Goal: Transaction & Acquisition: Obtain resource

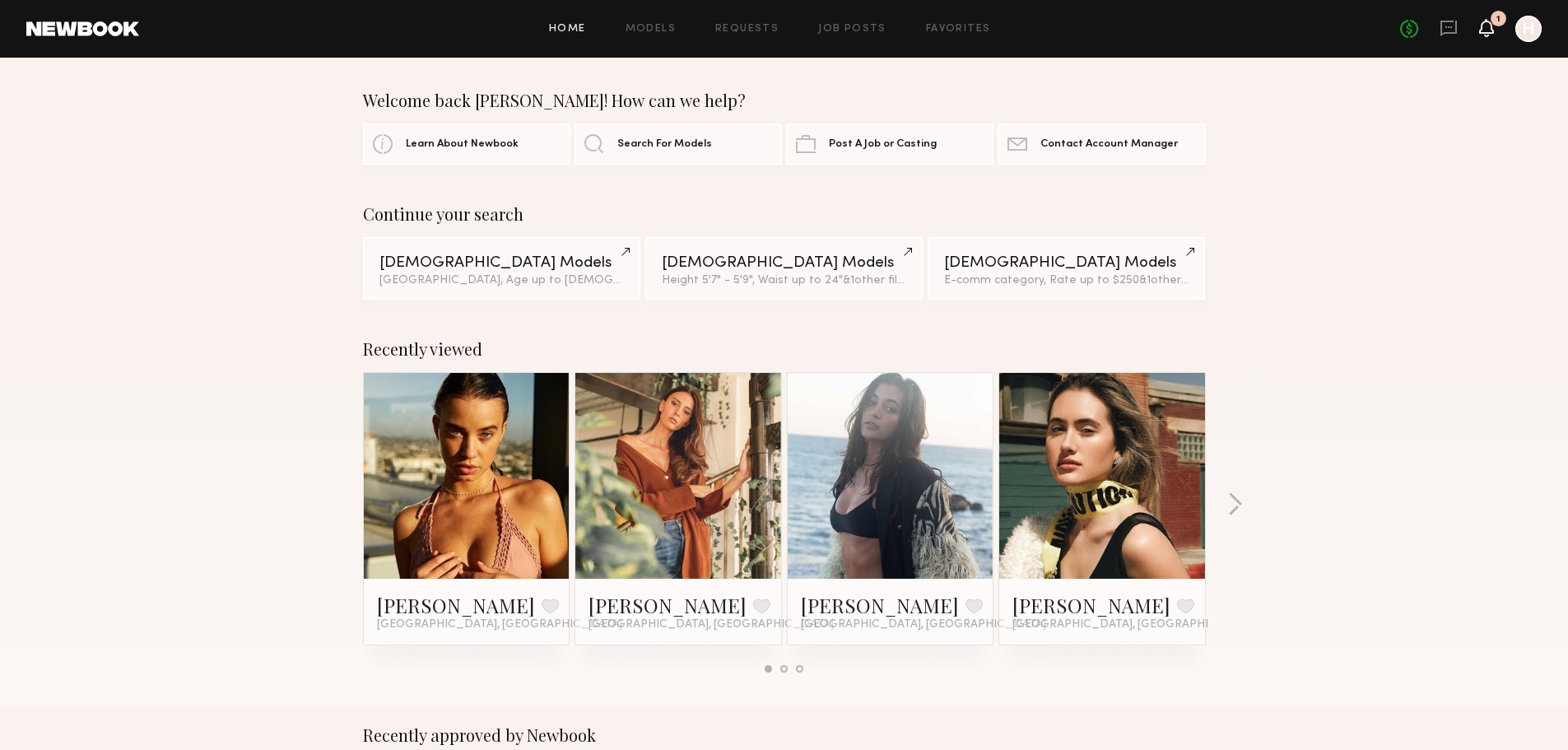
click at [1481, 26] on icon at bounding box center [1487, 27] width 14 height 12
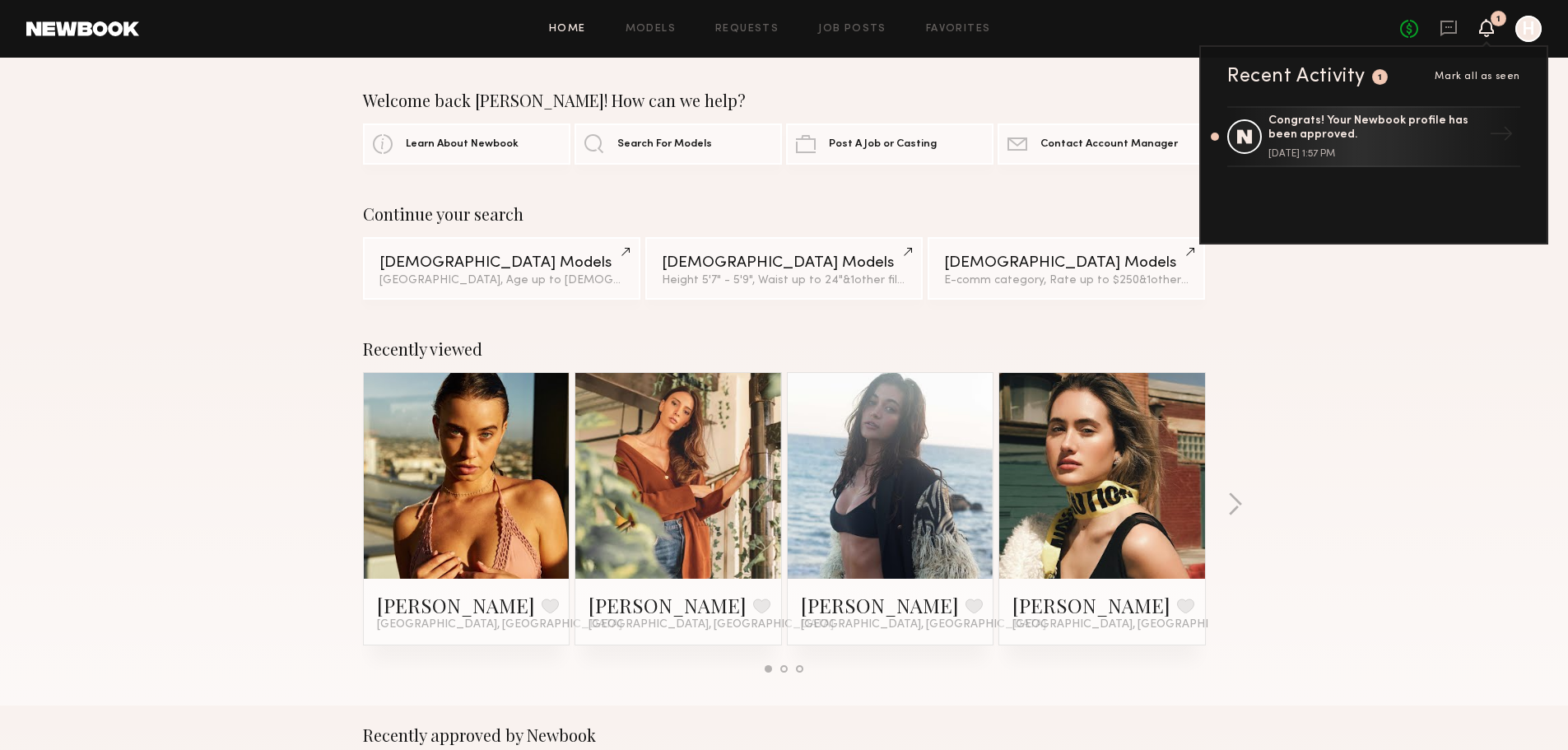
click at [1352, 146] on div "Congrats! Your Newbook profile has been approved. July 29, 2025 @ 1:57 PM" at bounding box center [1375, 137] width 214 height 45
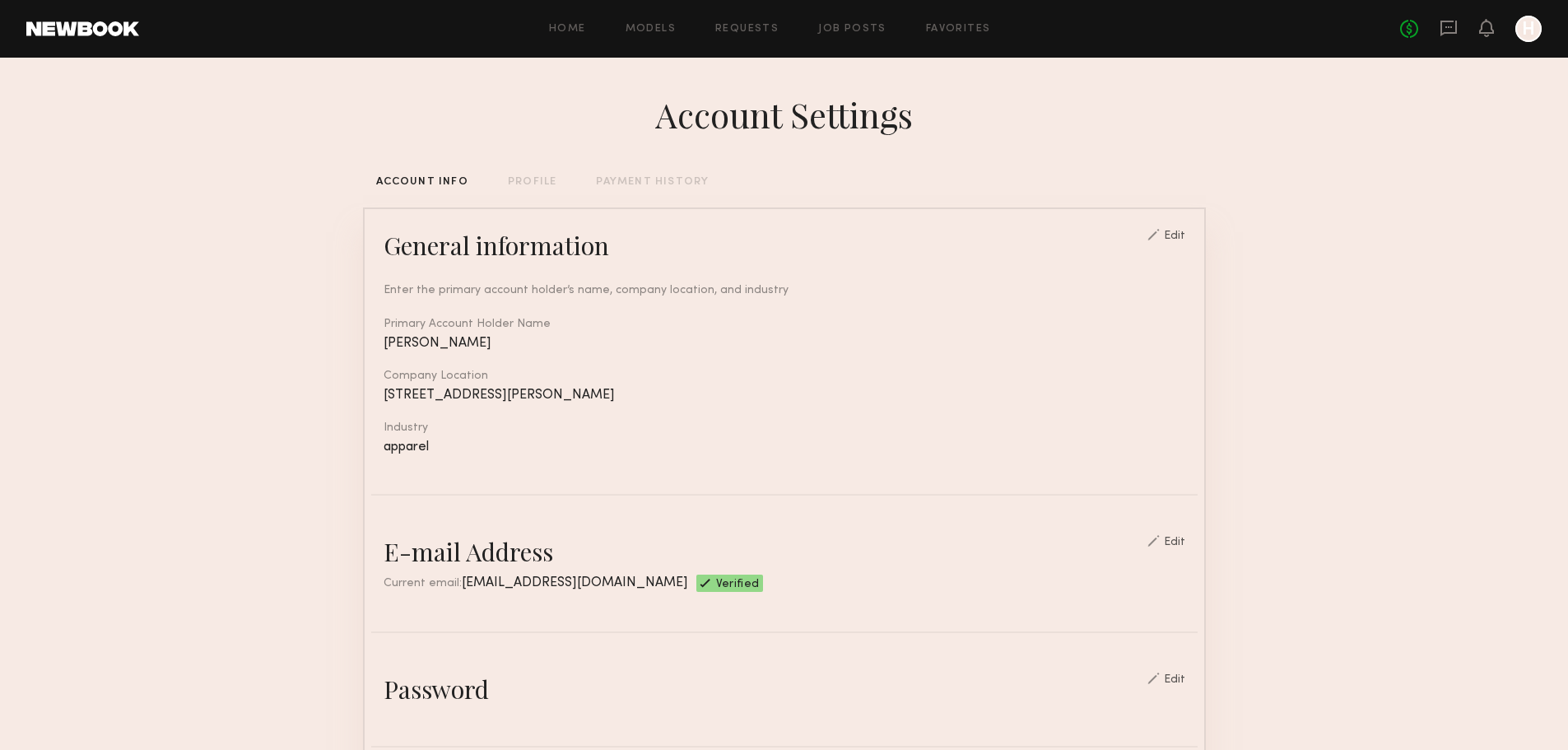
click at [576, 17] on div "Home Models Requests Job Posts Favorites Sign Out No fees up to $5,000 H" at bounding box center [840, 28] width 1403 height 26
click at [625, 20] on div "Home Models Requests Job Posts Favorites Sign Out No fees up to $5,000 H" at bounding box center [840, 28] width 1403 height 26
click at [644, 24] on link "Models" at bounding box center [651, 29] width 51 height 11
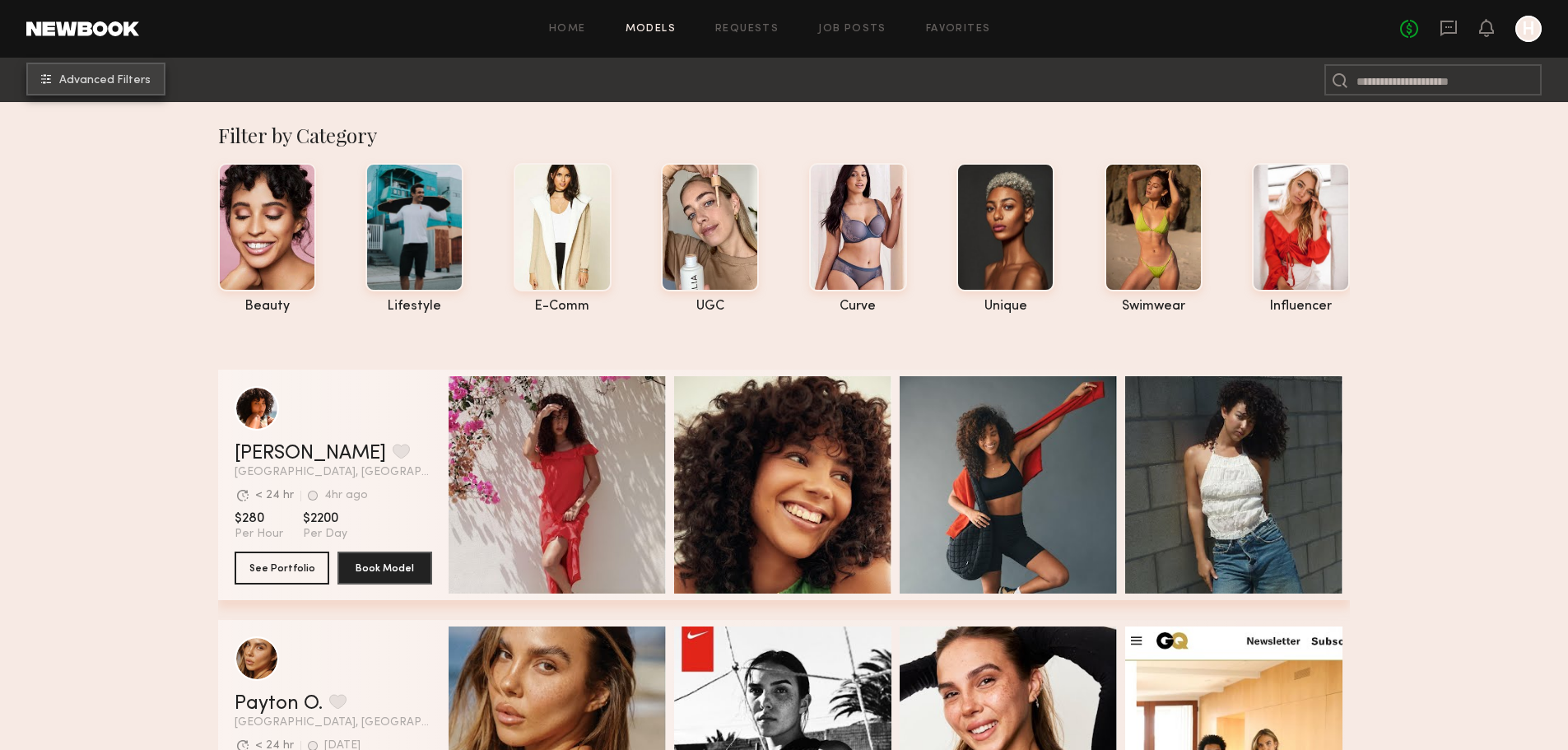
click at [66, 85] on span "Advanced Filters" at bounding box center [105, 81] width 91 height 12
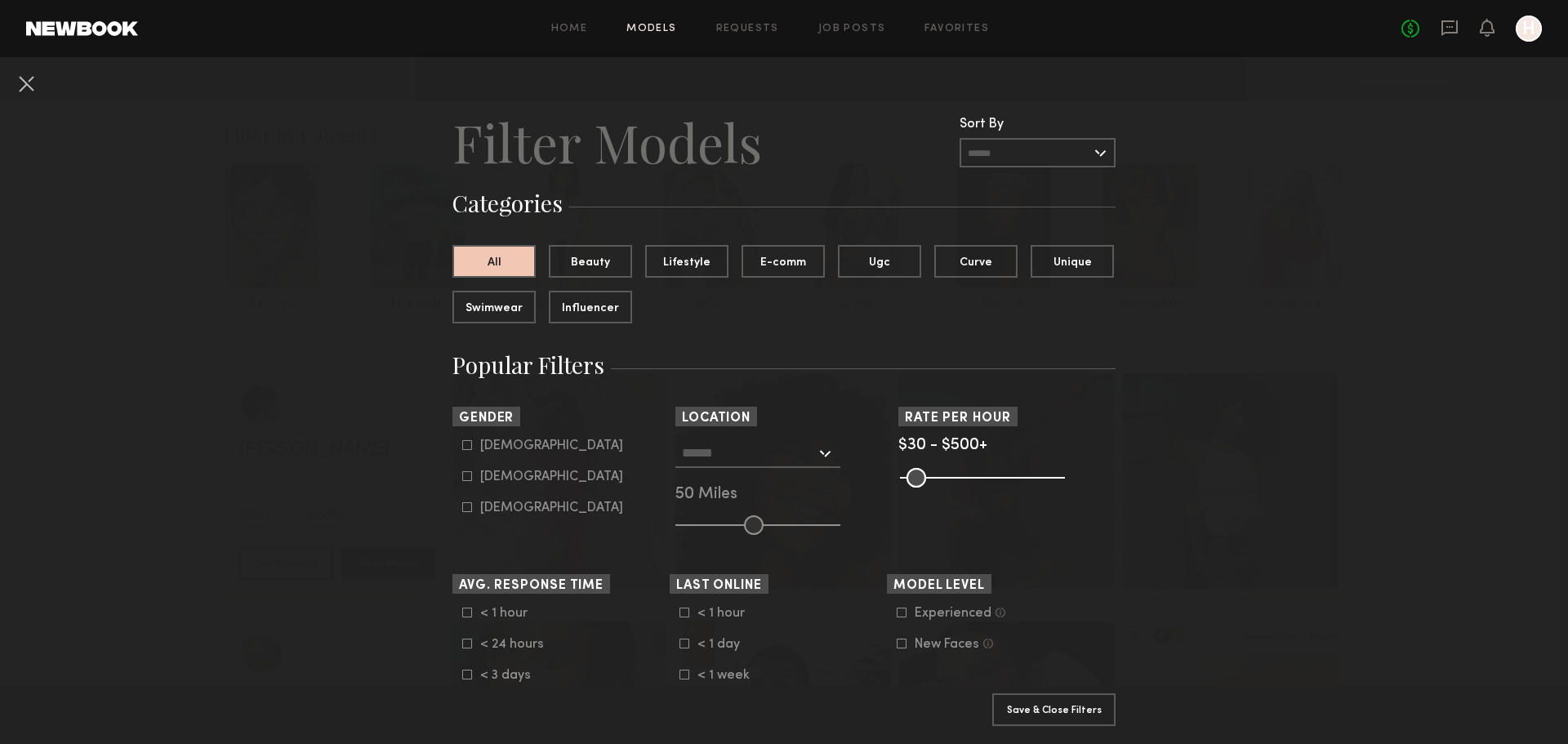
scroll to position [299, 0]
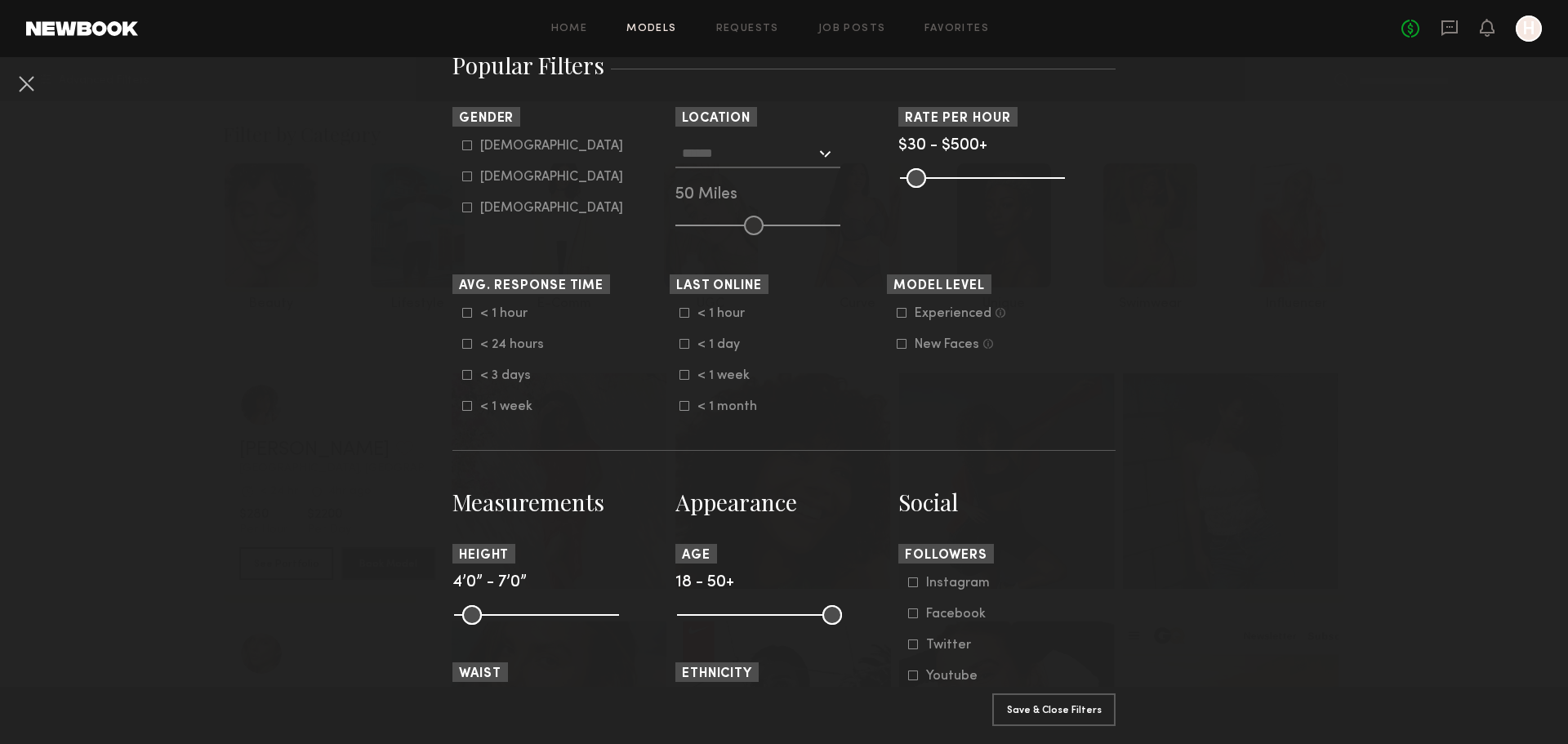
click at [486, 181] on div "Female" at bounding box center [551, 177] width 143 height 10
type input "**"
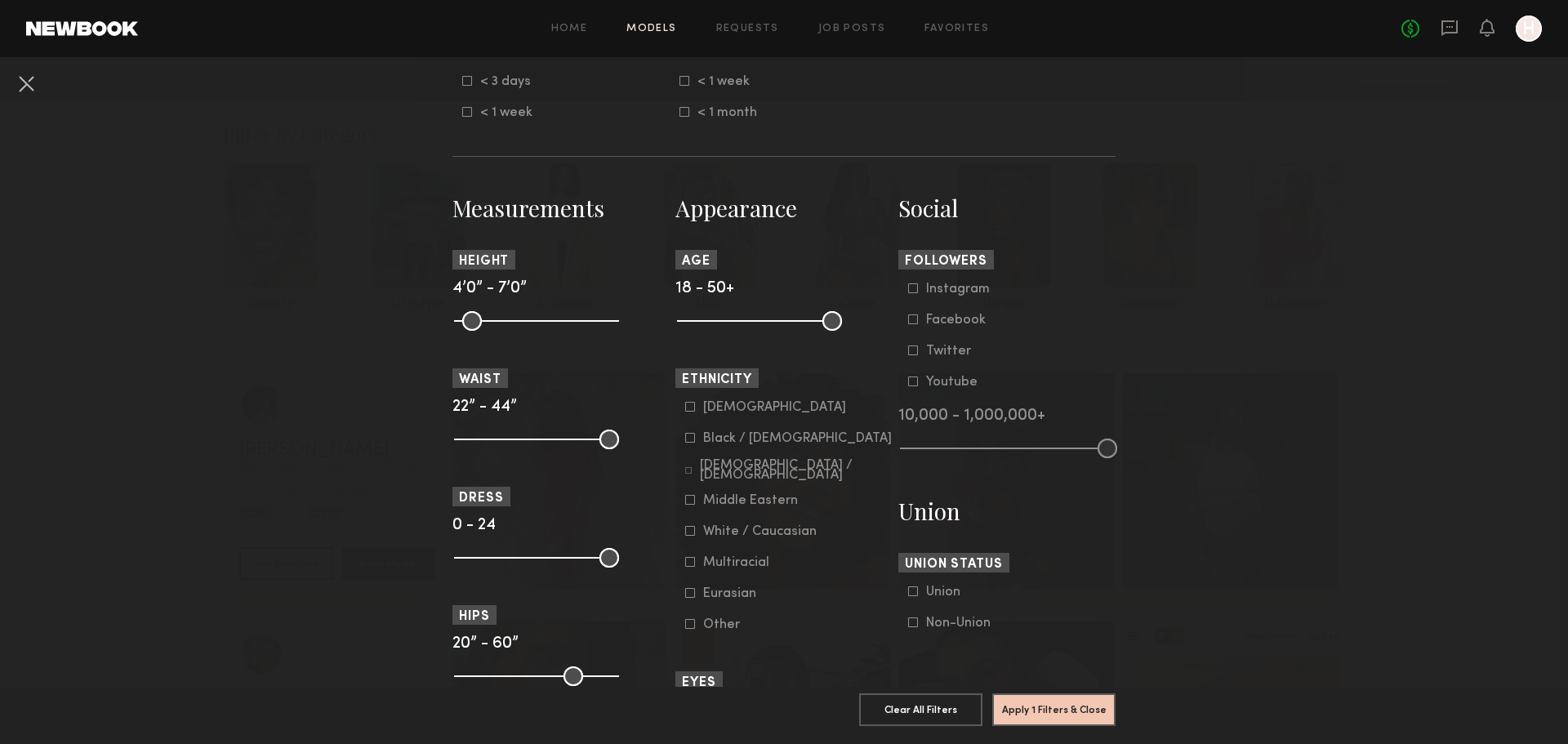
scroll to position [598, 0]
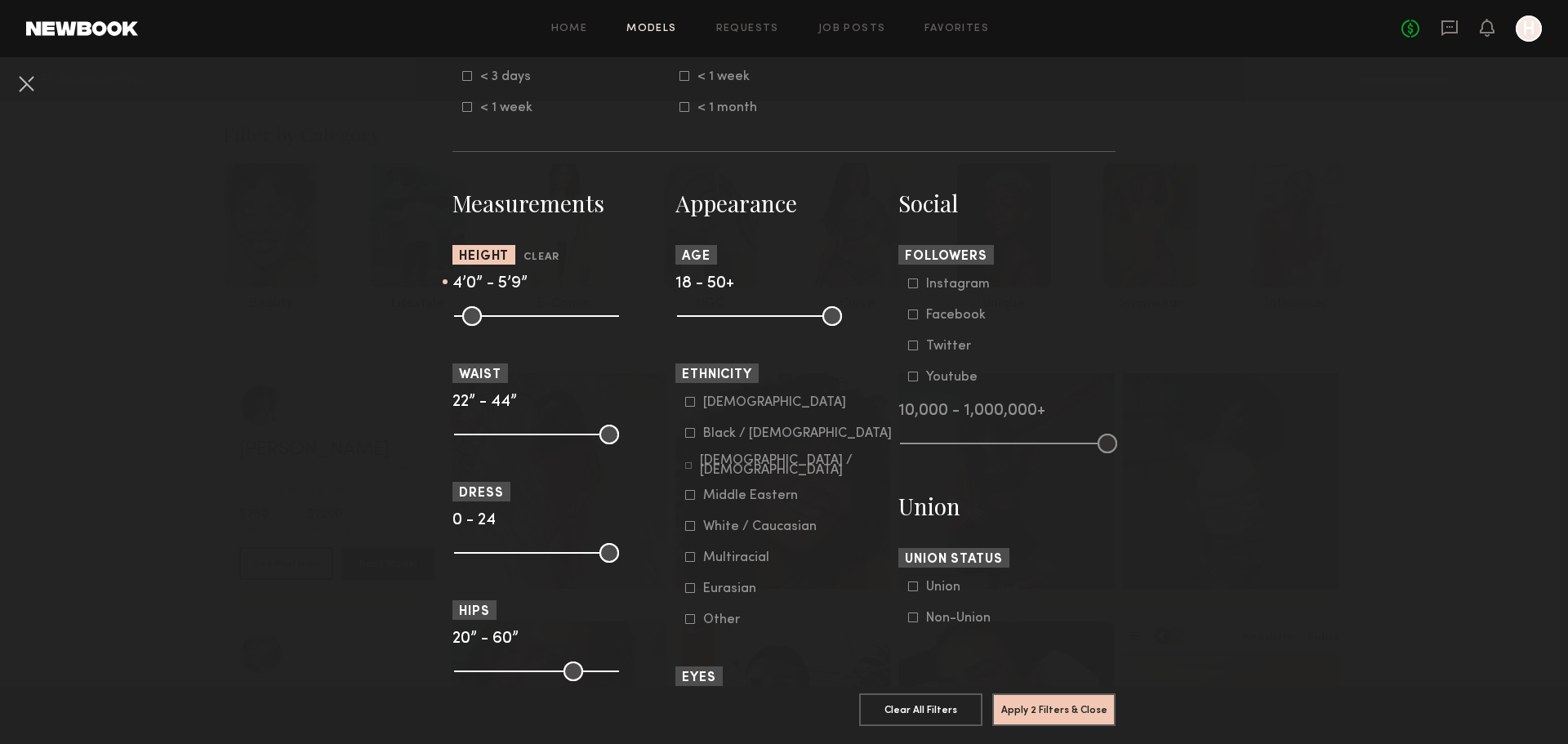
drag, startPoint x: 604, startPoint y: 318, endPoint x: 542, endPoint y: 331, distance: 63.3
type input "**"
click at [542, 325] on input "range" at bounding box center [536, 316] width 165 height 19
drag, startPoint x: 459, startPoint y: 319, endPoint x: 535, endPoint y: 327, distance: 76.4
type input "**"
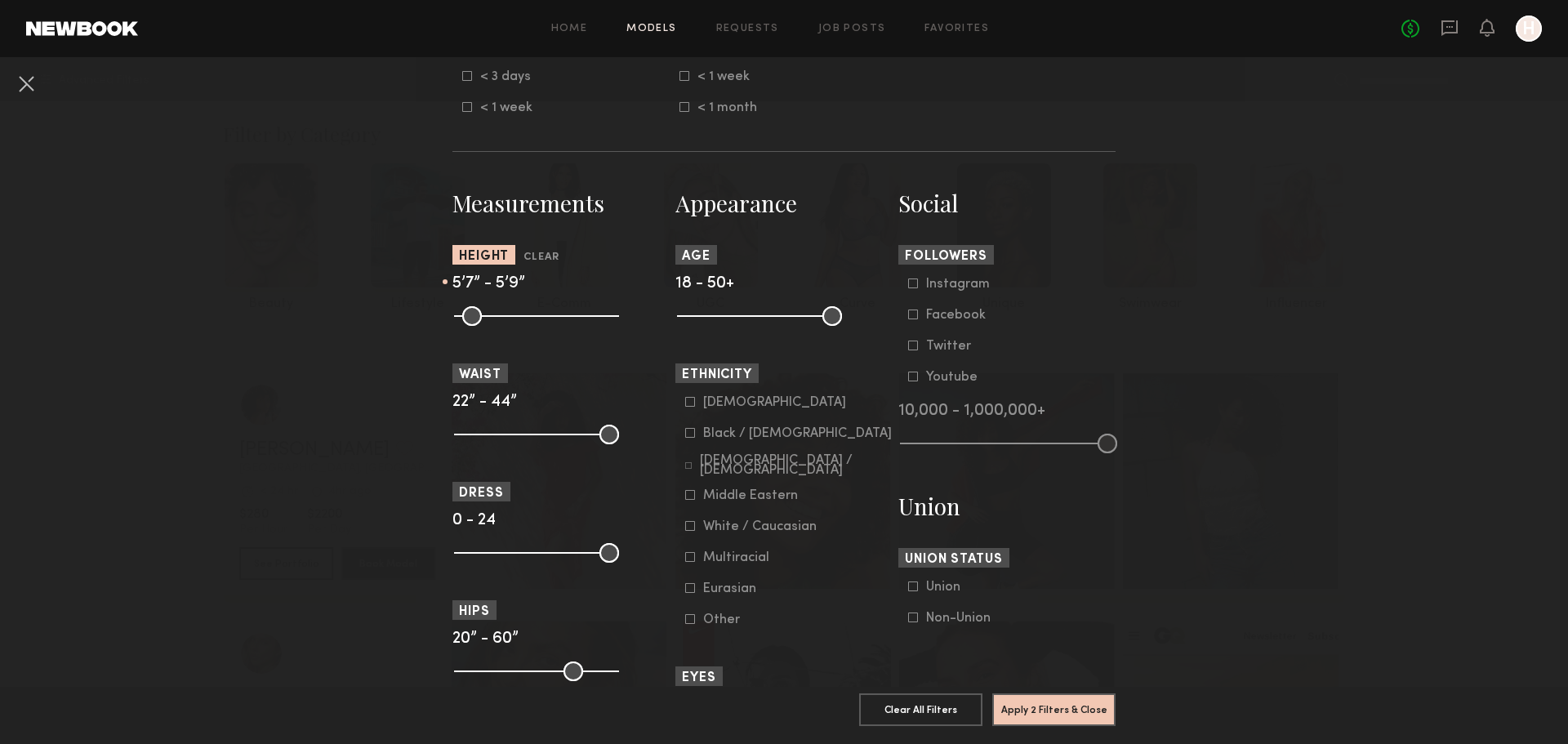
click at [535, 325] on input "range" at bounding box center [536, 316] width 165 height 19
drag, startPoint x: 600, startPoint y: 426, endPoint x: 472, endPoint y: 438, distance: 128.6
type input "**"
click at [472, 438] on input "range" at bounding box center [536, 434] width 165 height 19
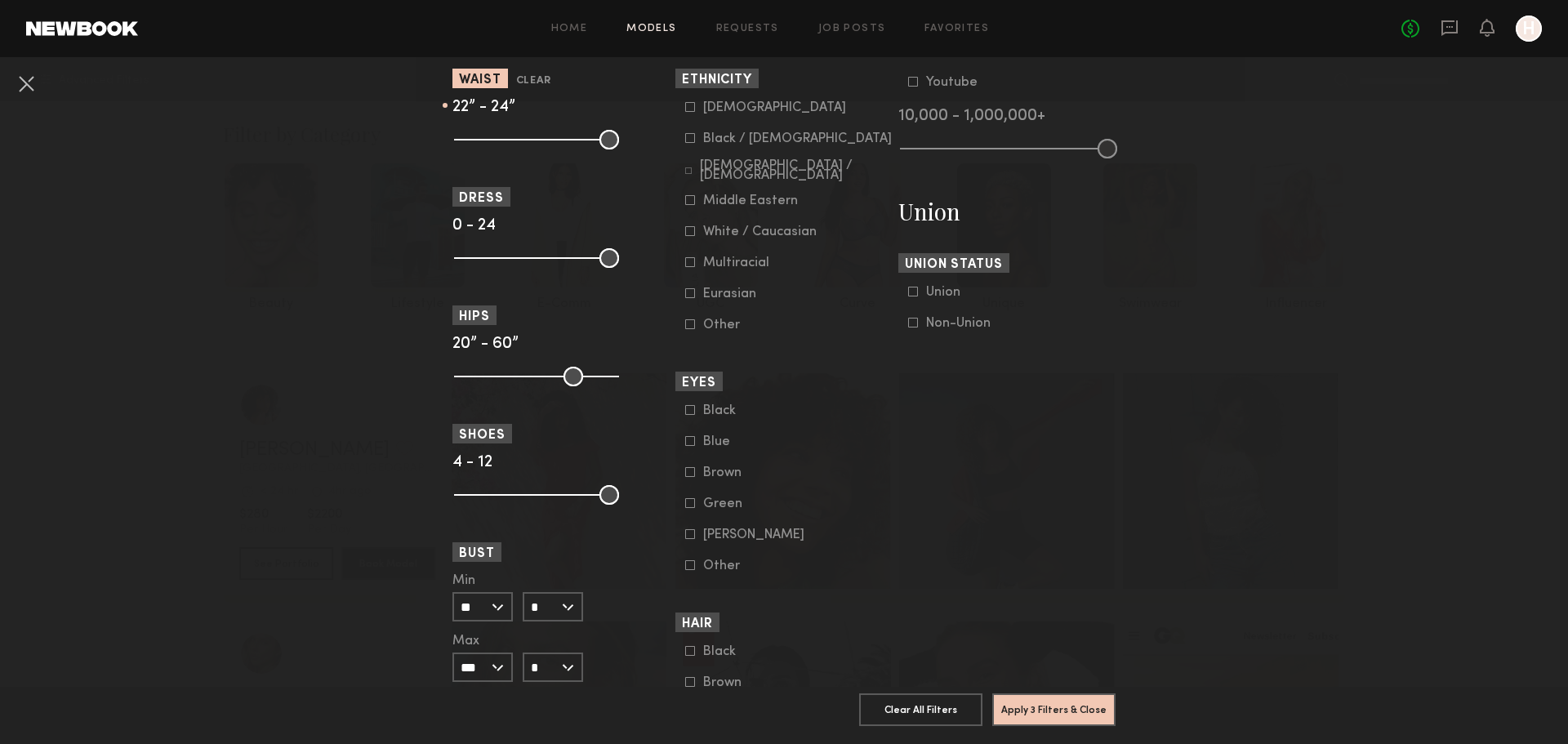
scroll to position [897, 0]
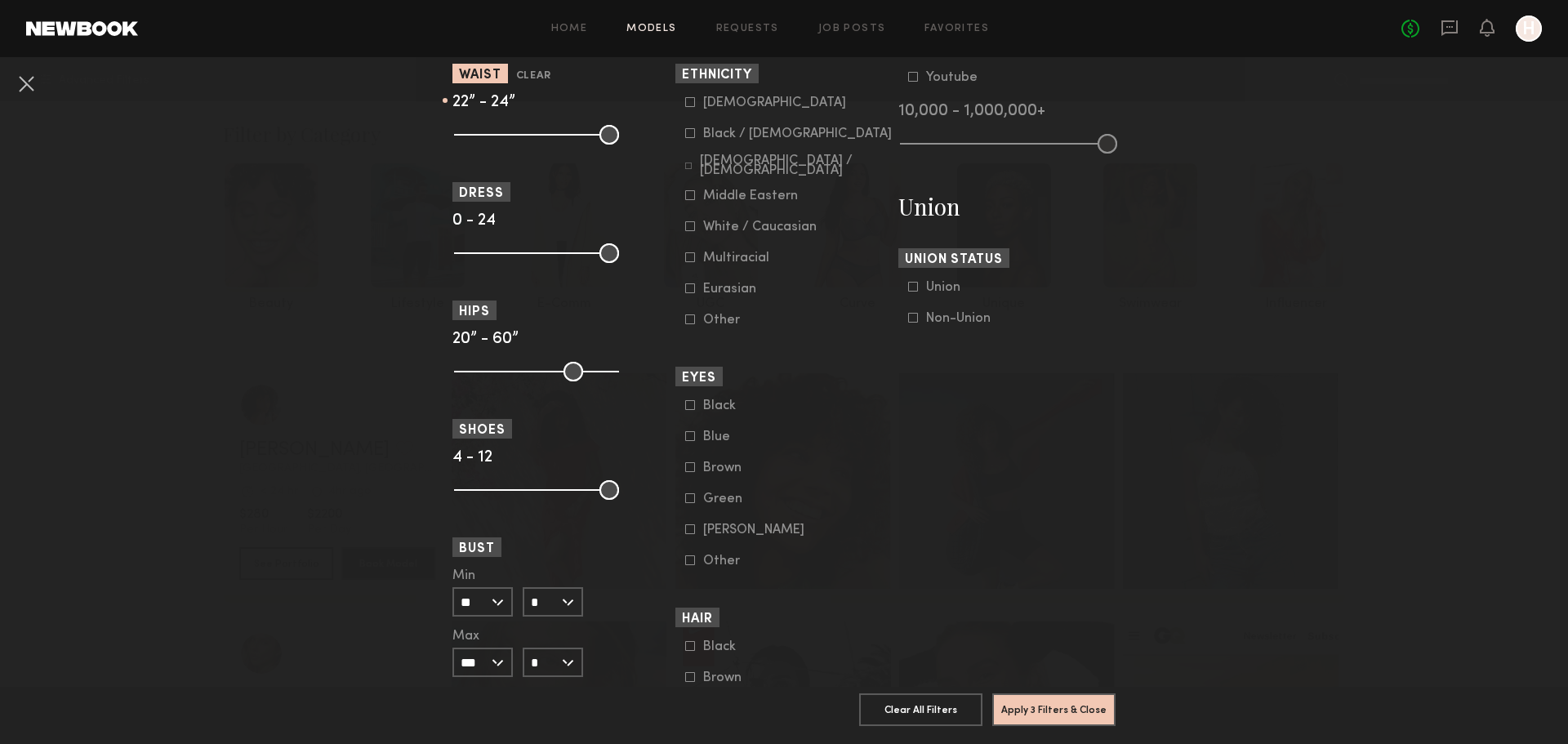
click at [526, 378] on common-range-minmax at bounding box center [535, 370] width 165 height 19
click at [529, 370] on common-range-minmax at bounding box center [535, 370] width 165 height 19
drag, startPoint x: 600, startPoint y: 370, endPoint x: 516, endPoint y: 373, distance: 84.1
type input "**"
click at [516, 373] on input "range" at bounding box center [536, 372] width 165 height 19
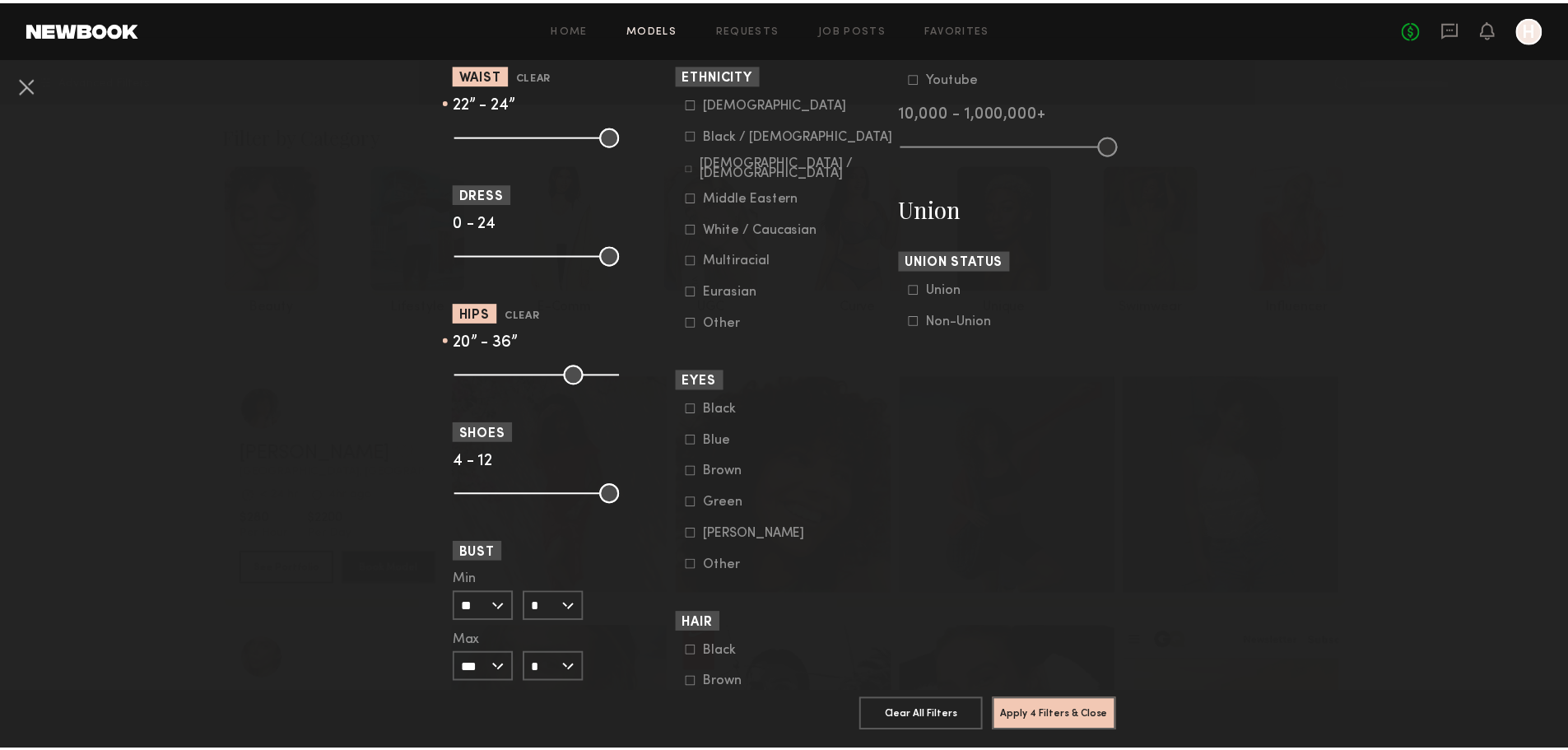
scroll to position [1125, 0]
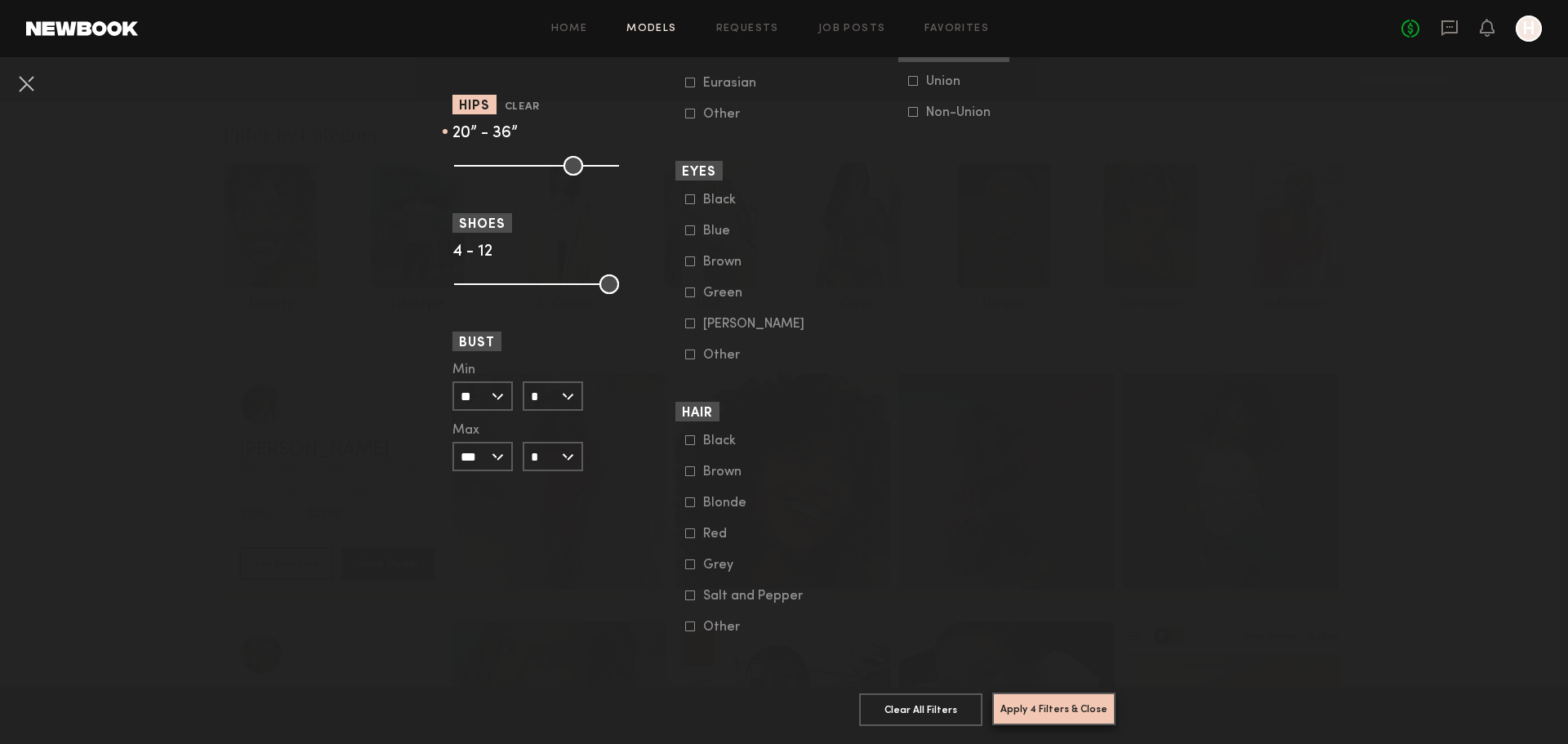
click at [1051, 692] on button "Apply 4 Filters & Close" at bounding box center [1054, 708] width 124 height 33
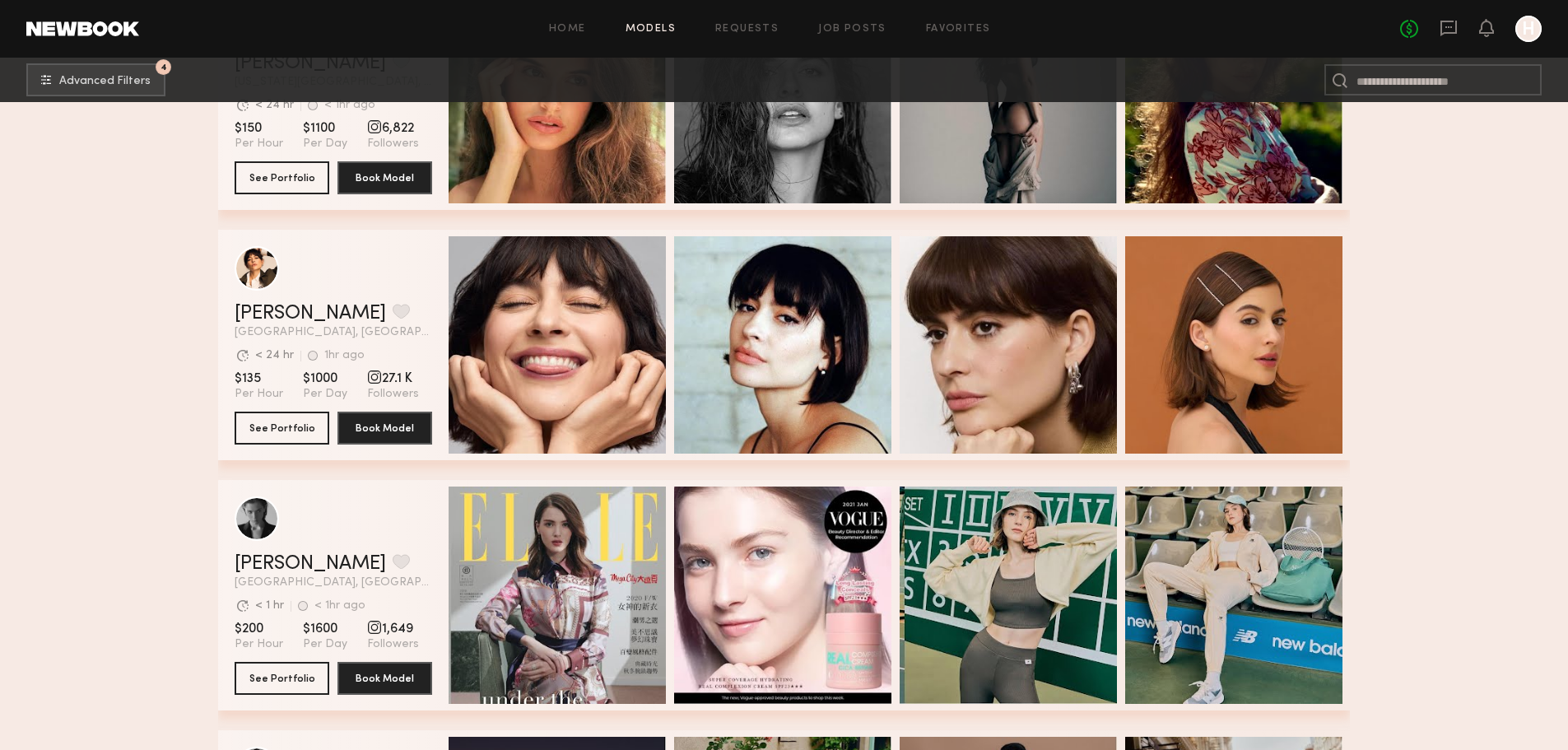
scroll to position [603, 0]
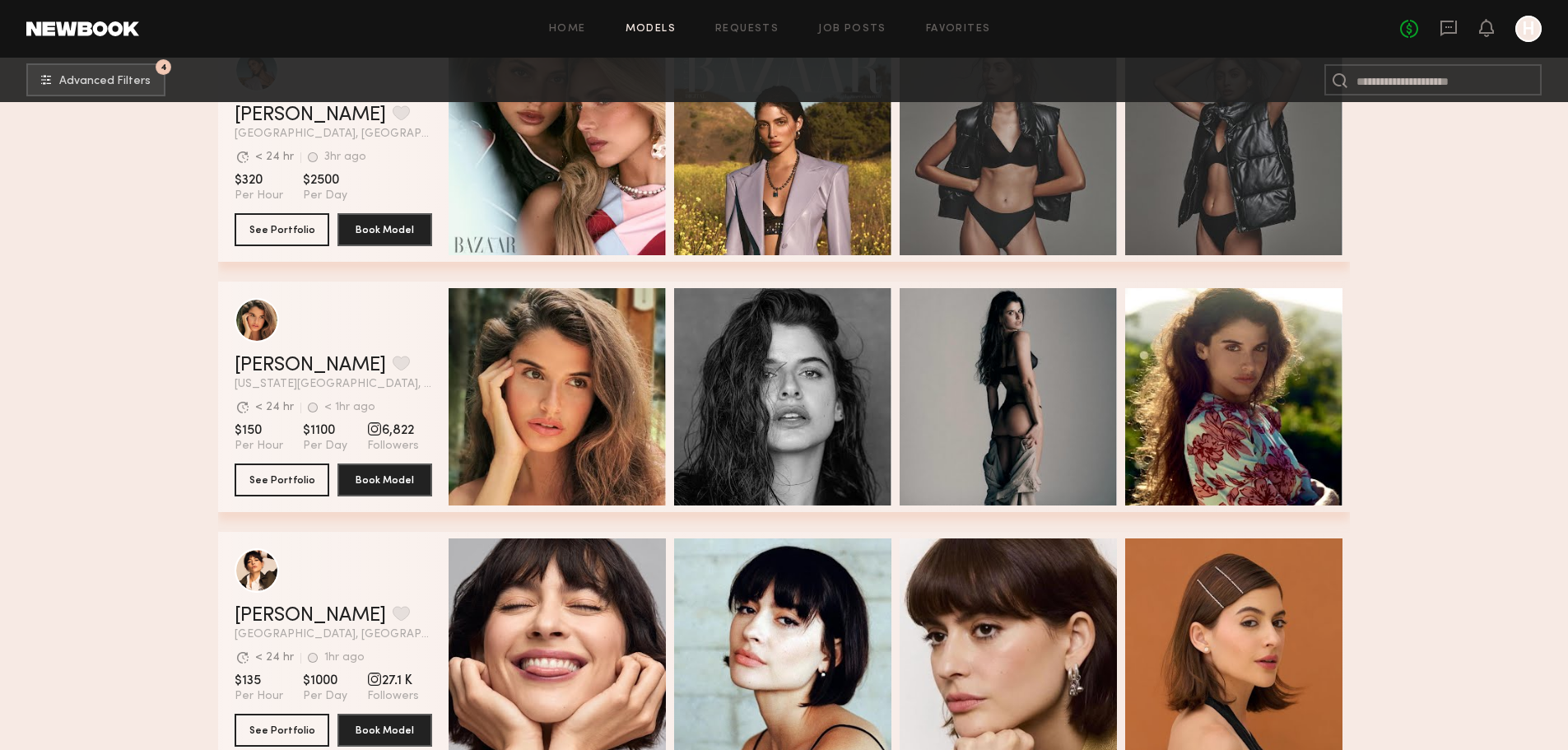
drag, startPoint x: 376, startPoint y: 304, endPoint x: 302, endPoint y: 453, distance: 166.4
click at [376, 304] on div "grid" at bounding box center [333, 320] width 198 height 45
click at [293, 488] on button "See Portfolio" at bounding box center [281, 479] width 94 height 33
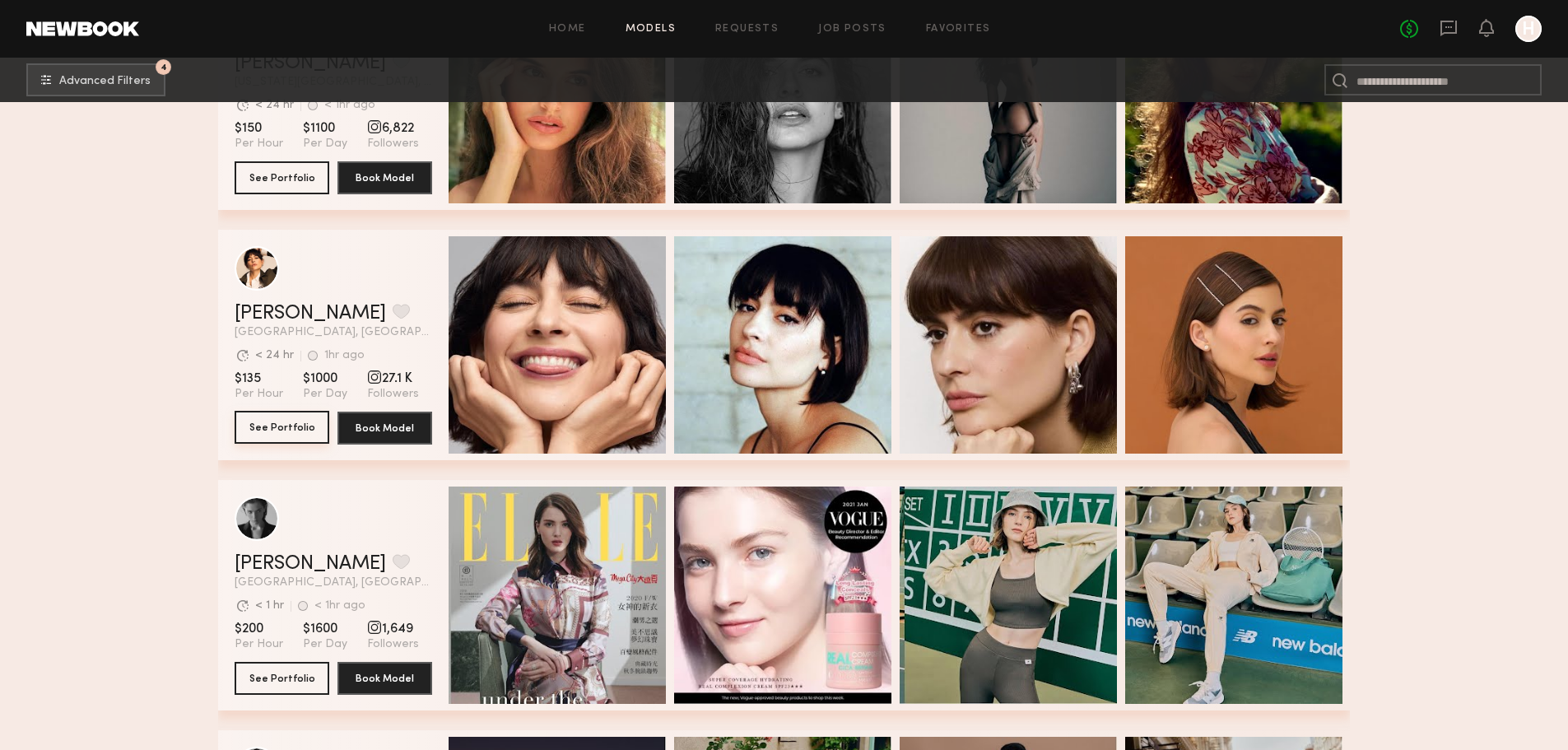
click at [285, 431] on button "See Portfolio" at bounding box center [281, 427] width 94 height 33
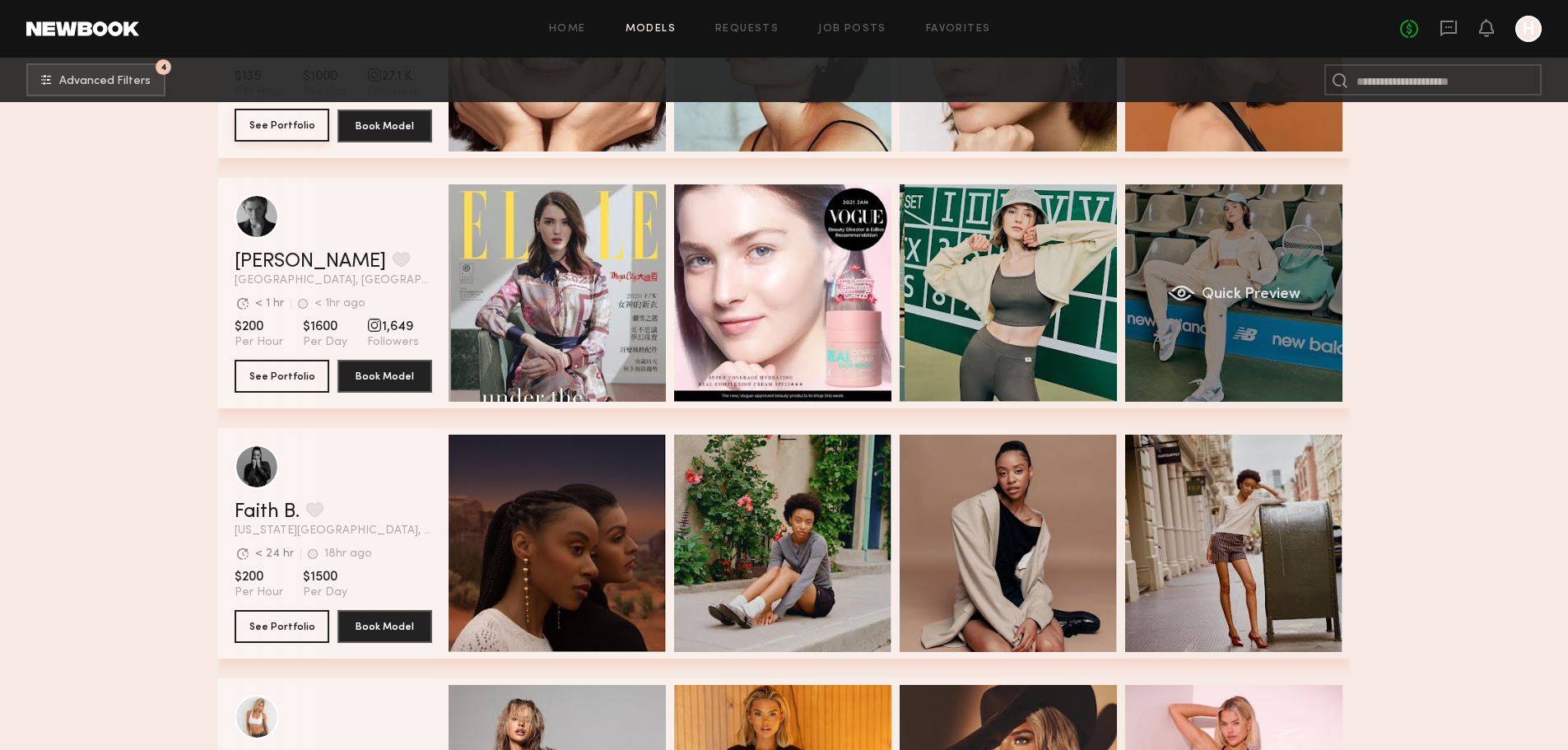
scroll to position [1508, 0]
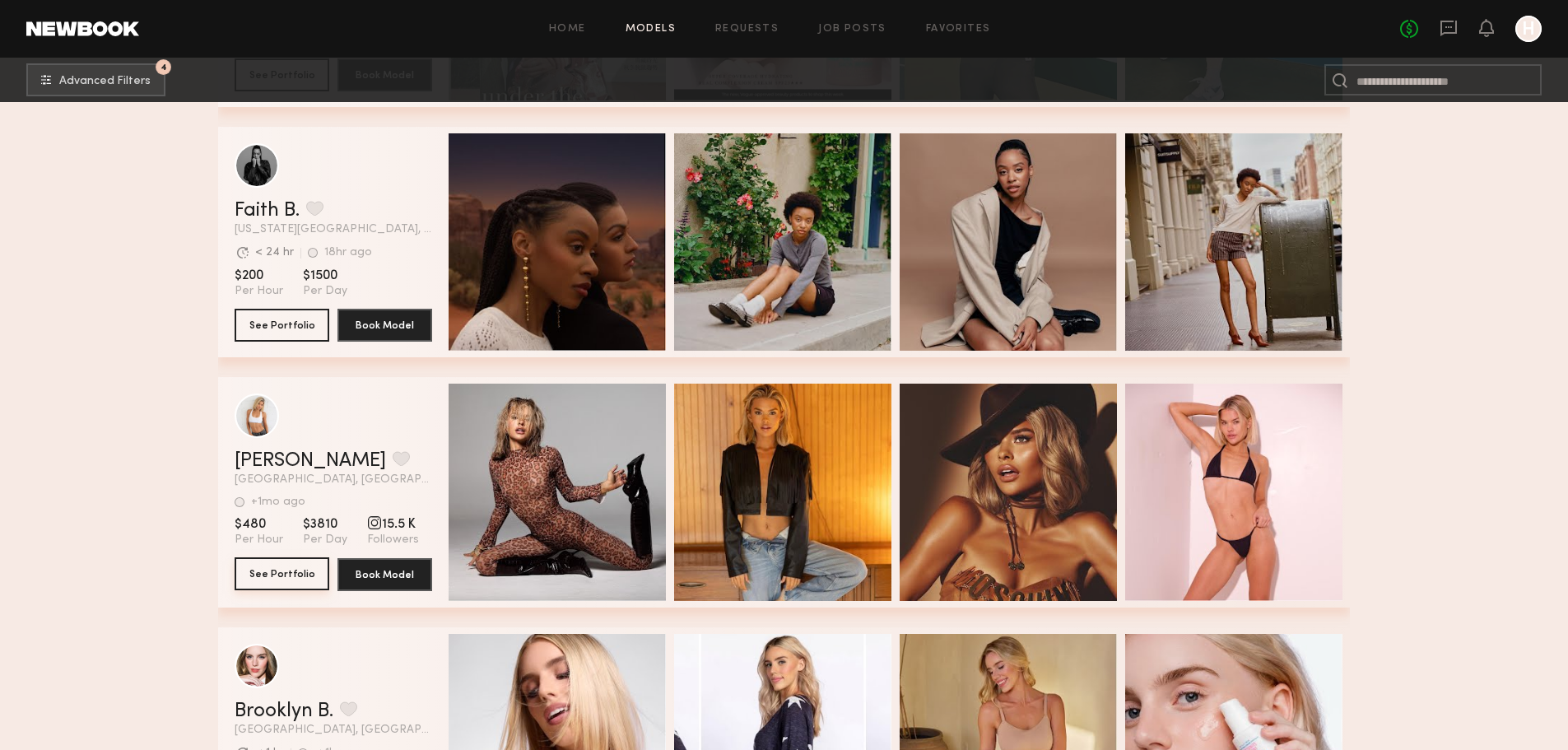
click at [272, 579] on button "See Portfolio" at bounding box center [281, 574] width 94 height 33
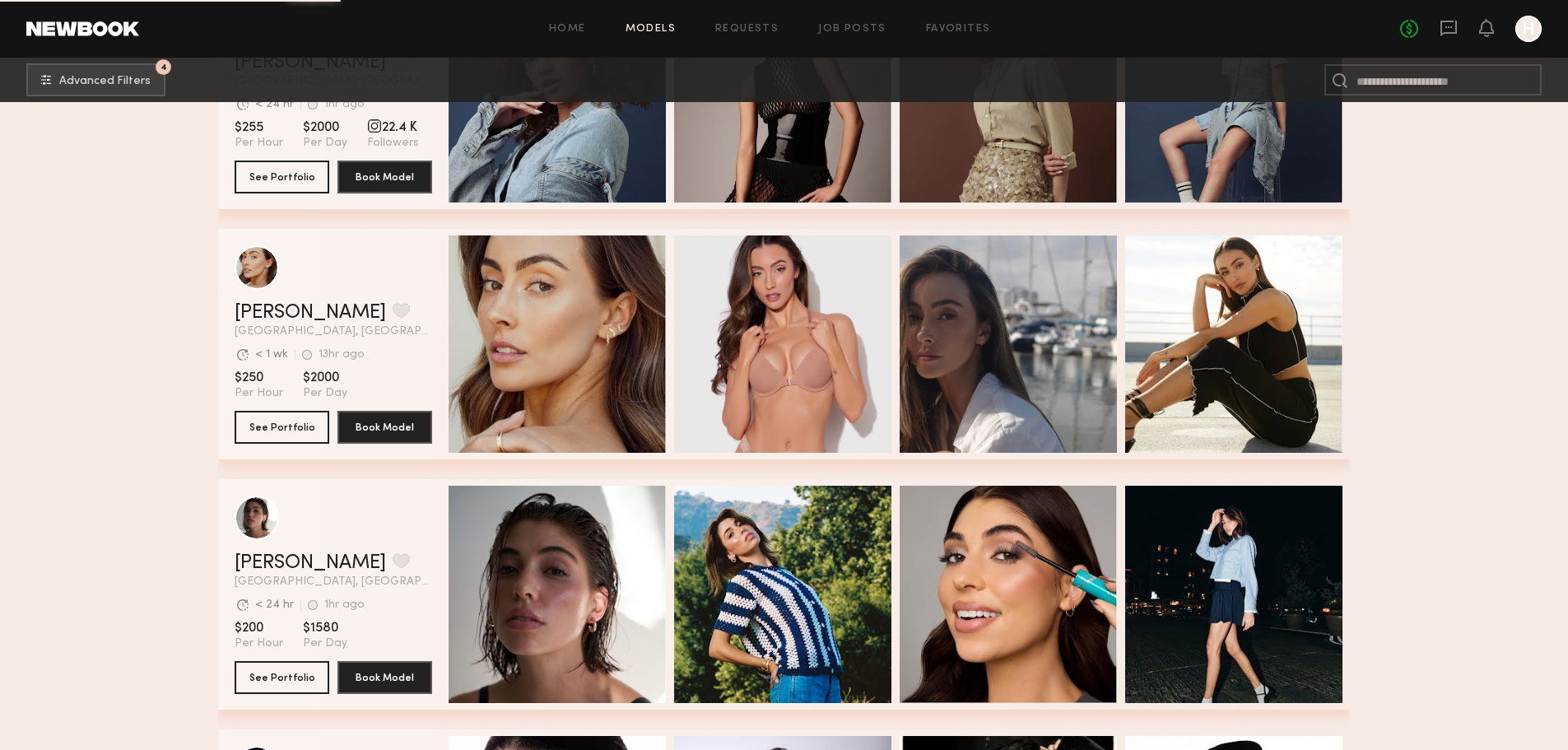
scroll to position [2413, 0]
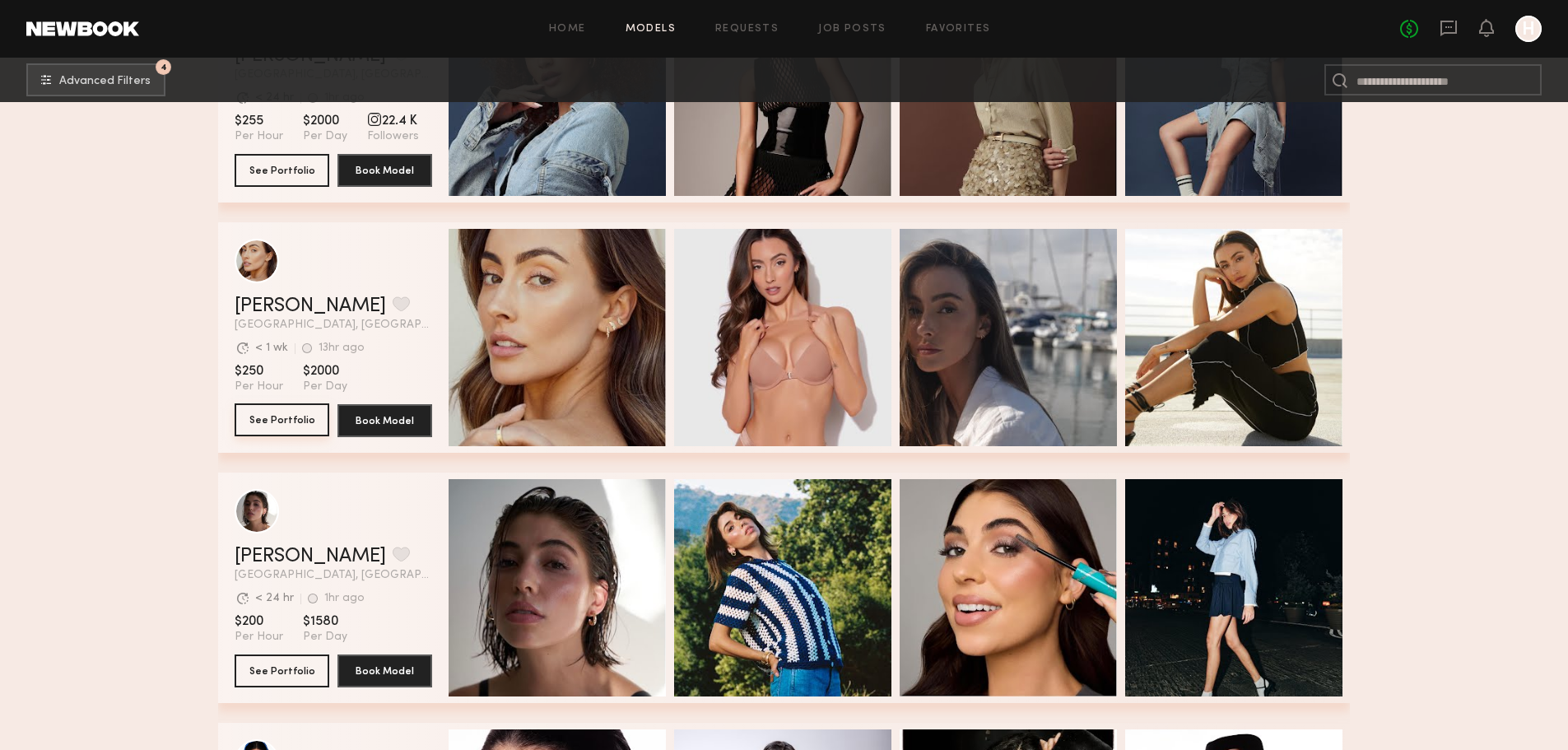
click at [279, 428] on button "See Portfolio" at bounding box center [281, 419] width 94 height 33
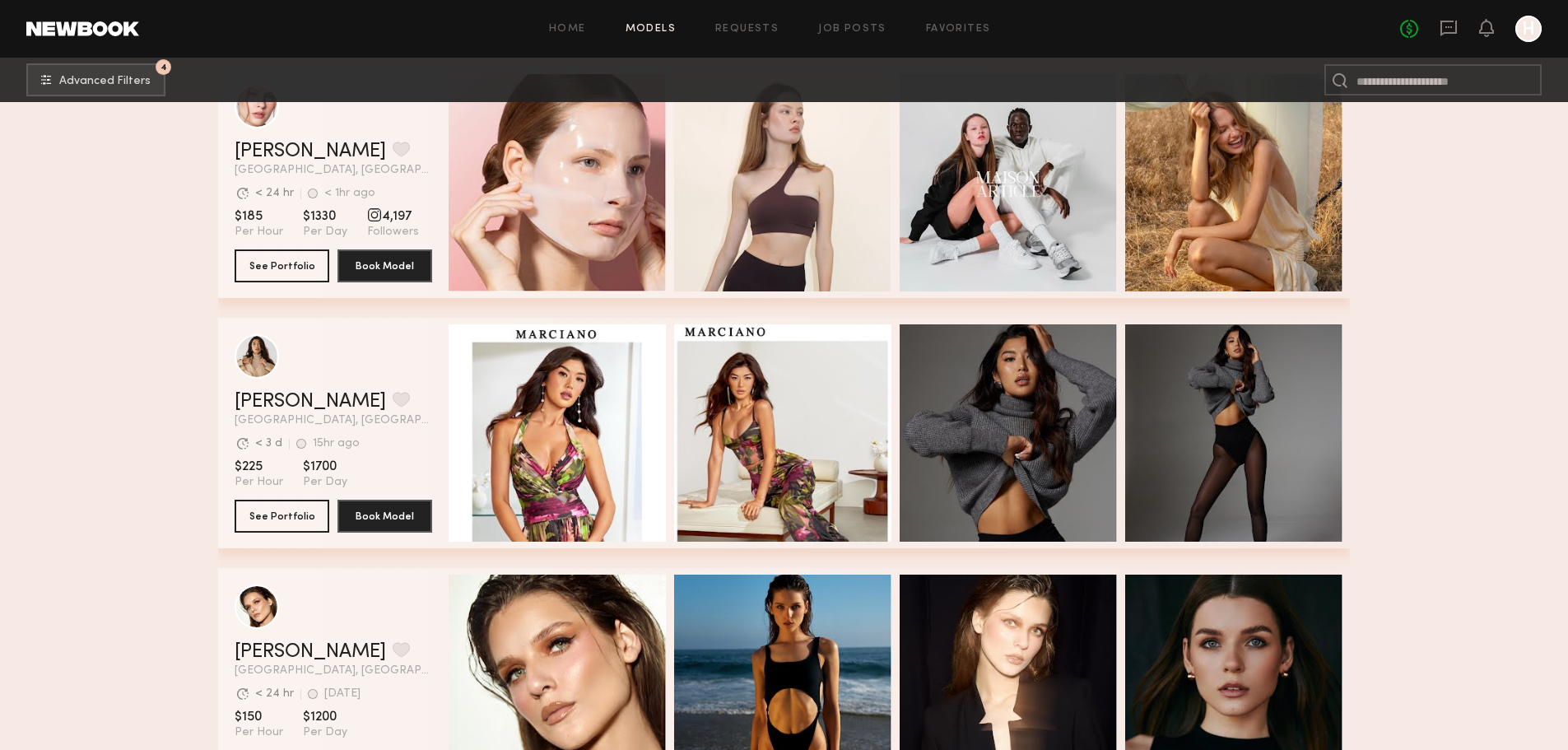
scroll to position [3018, 0]
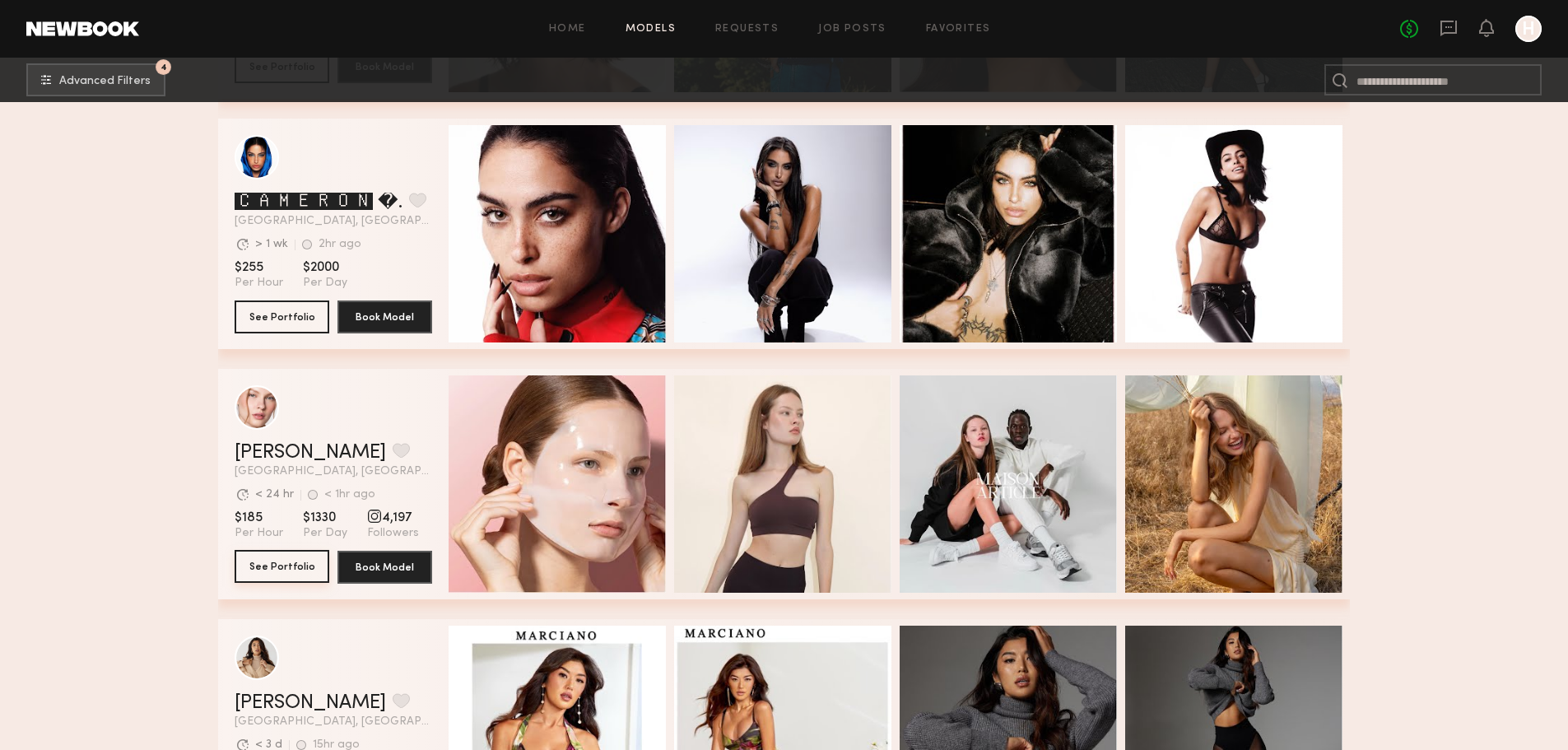
click at [275, 575] on button "See Portfolio" at bounding box center [281, 566] width 94 height 33
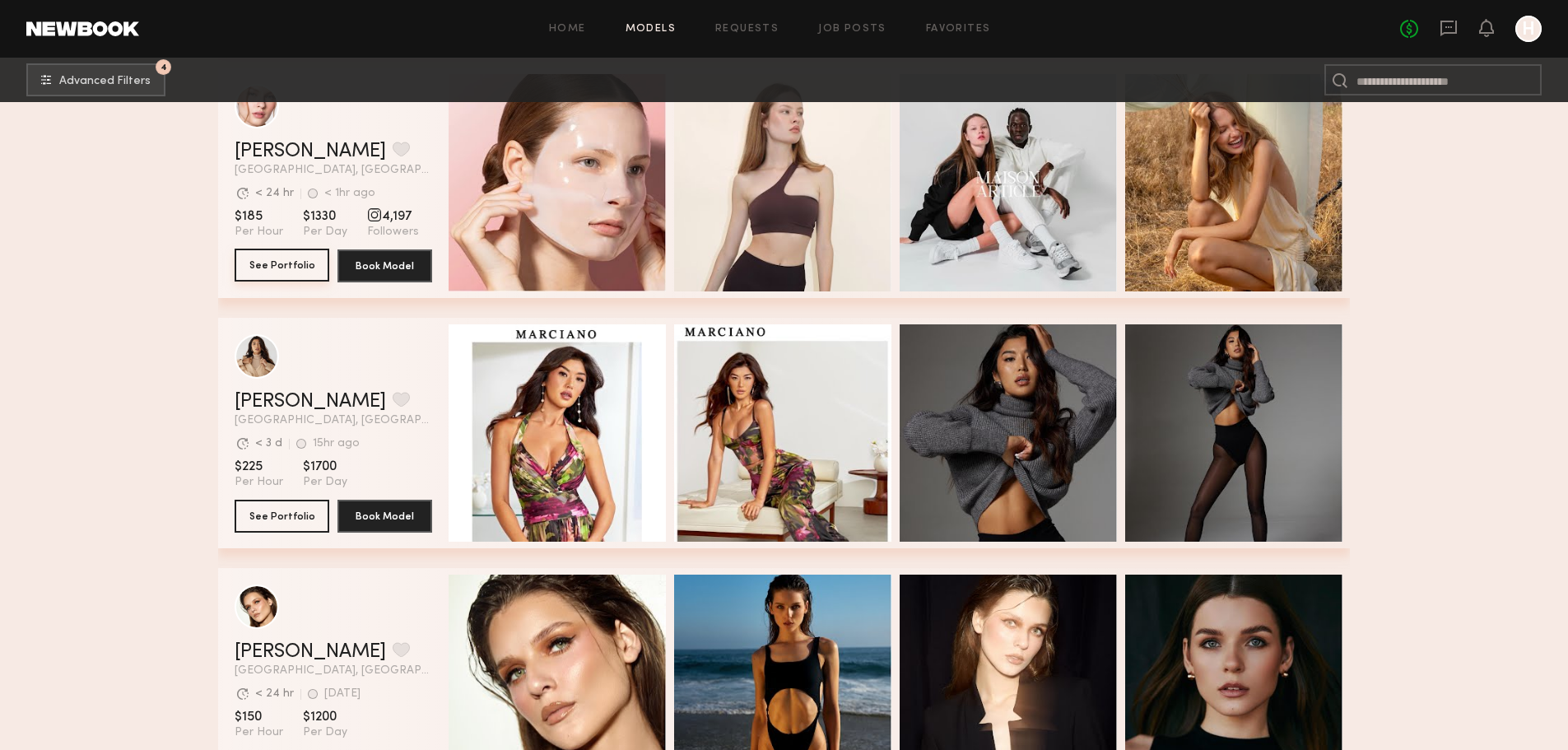
scroll to position [3621, 0]
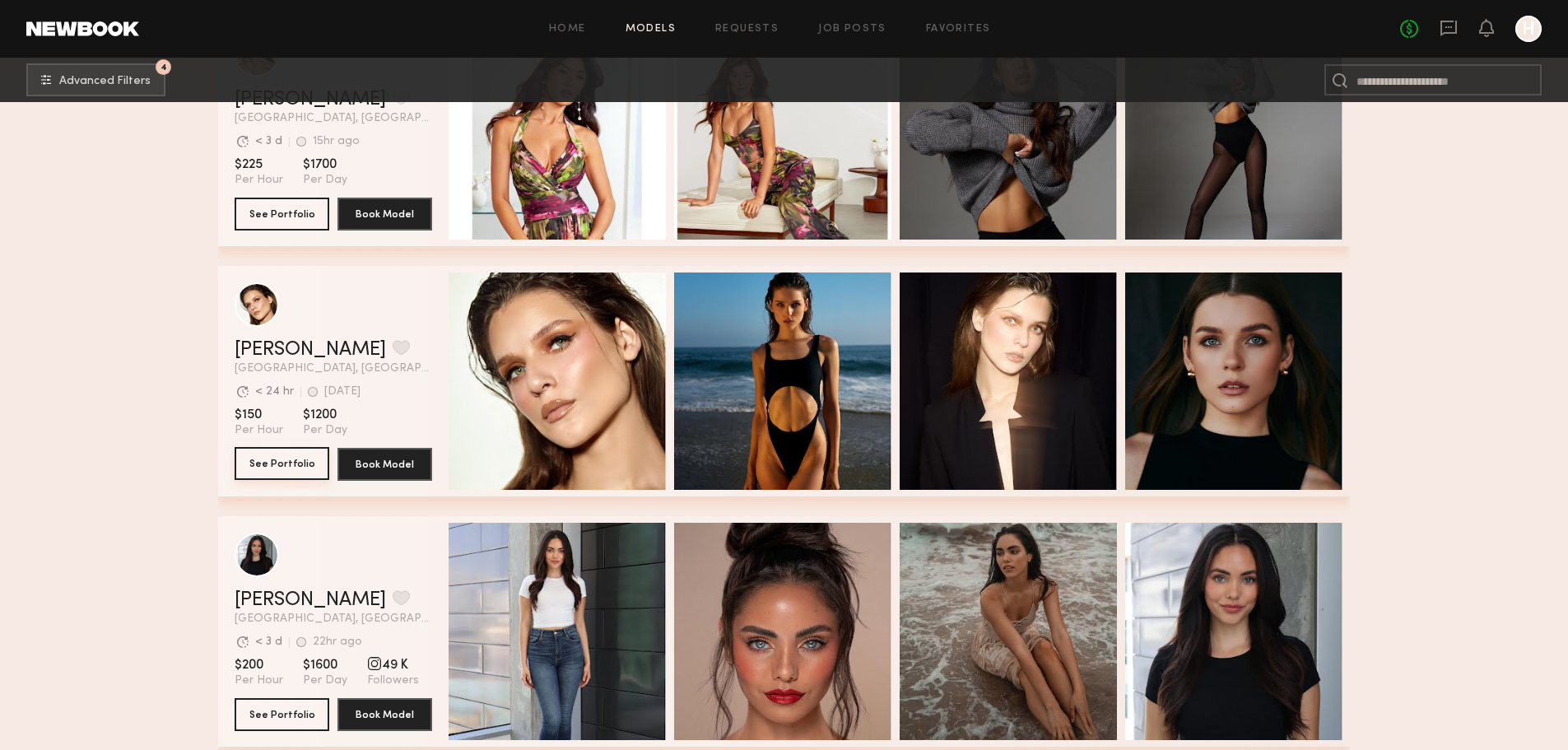
click at [270, 471] on button "See Portfolio" at bounding box center [281, 463] width 94 height 33
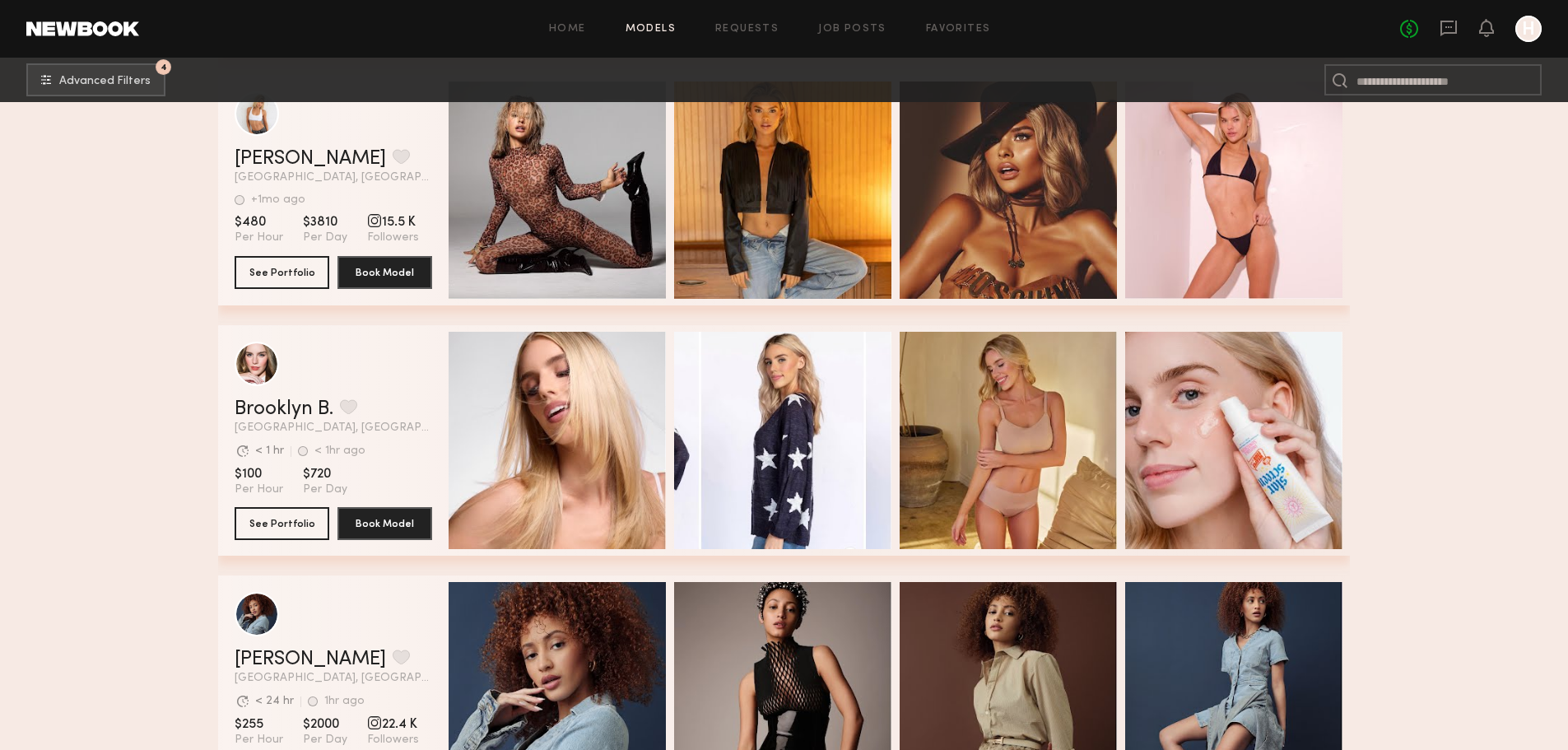
scroll to position [1508, 0]
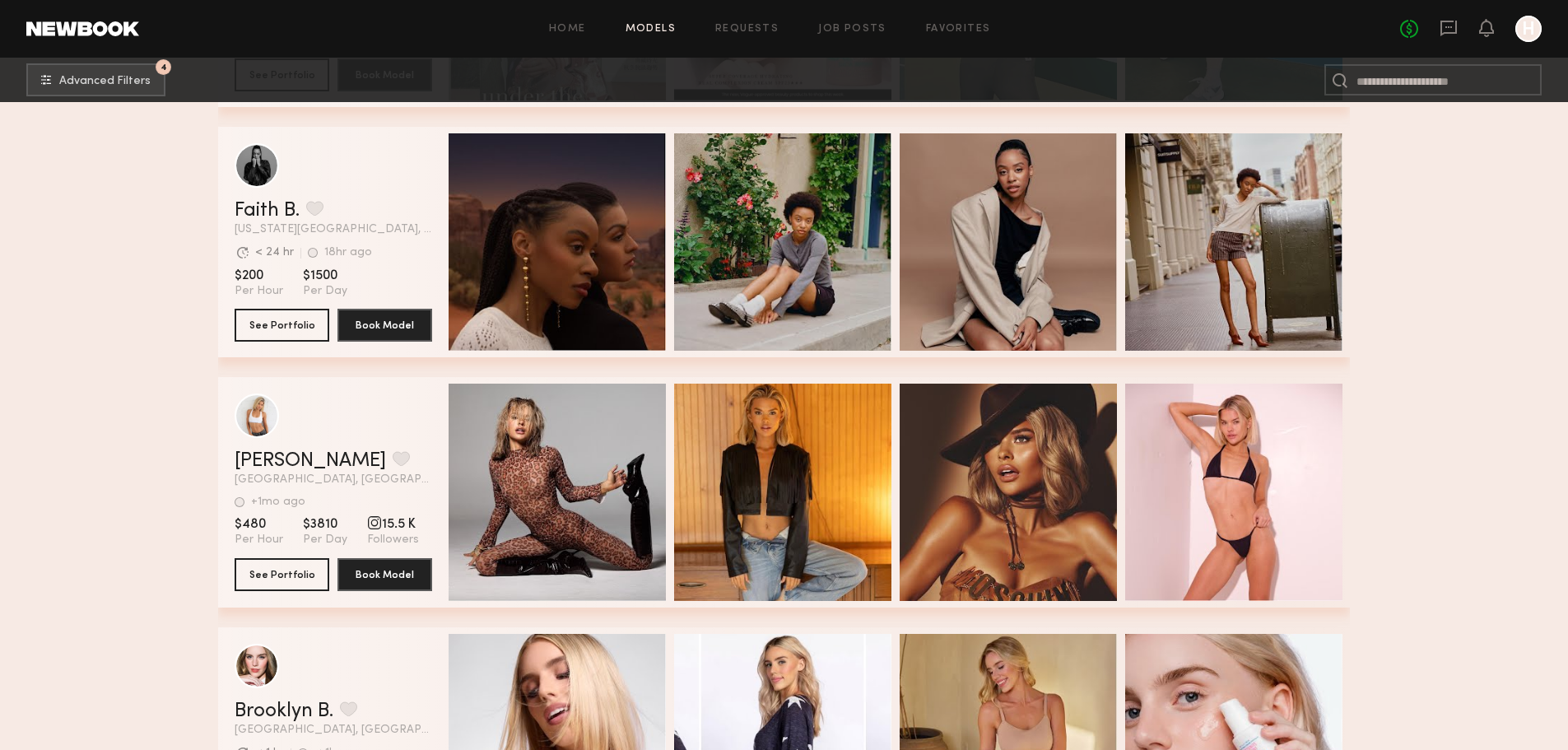
click at [60, 92] on button "4 Advanced Filters" at bounding box center [95, 79] width 139 height 33
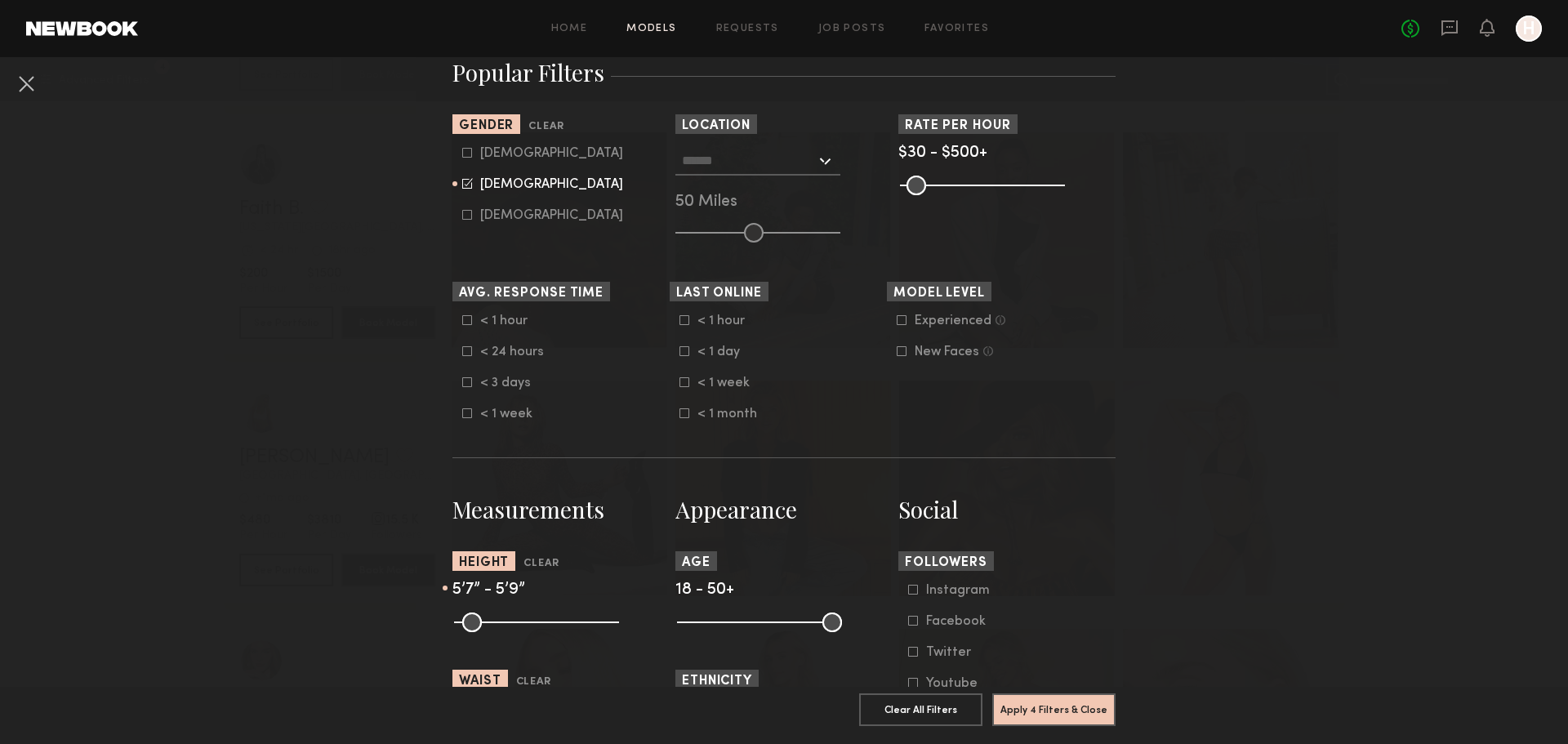
scroll to position [299, 0]
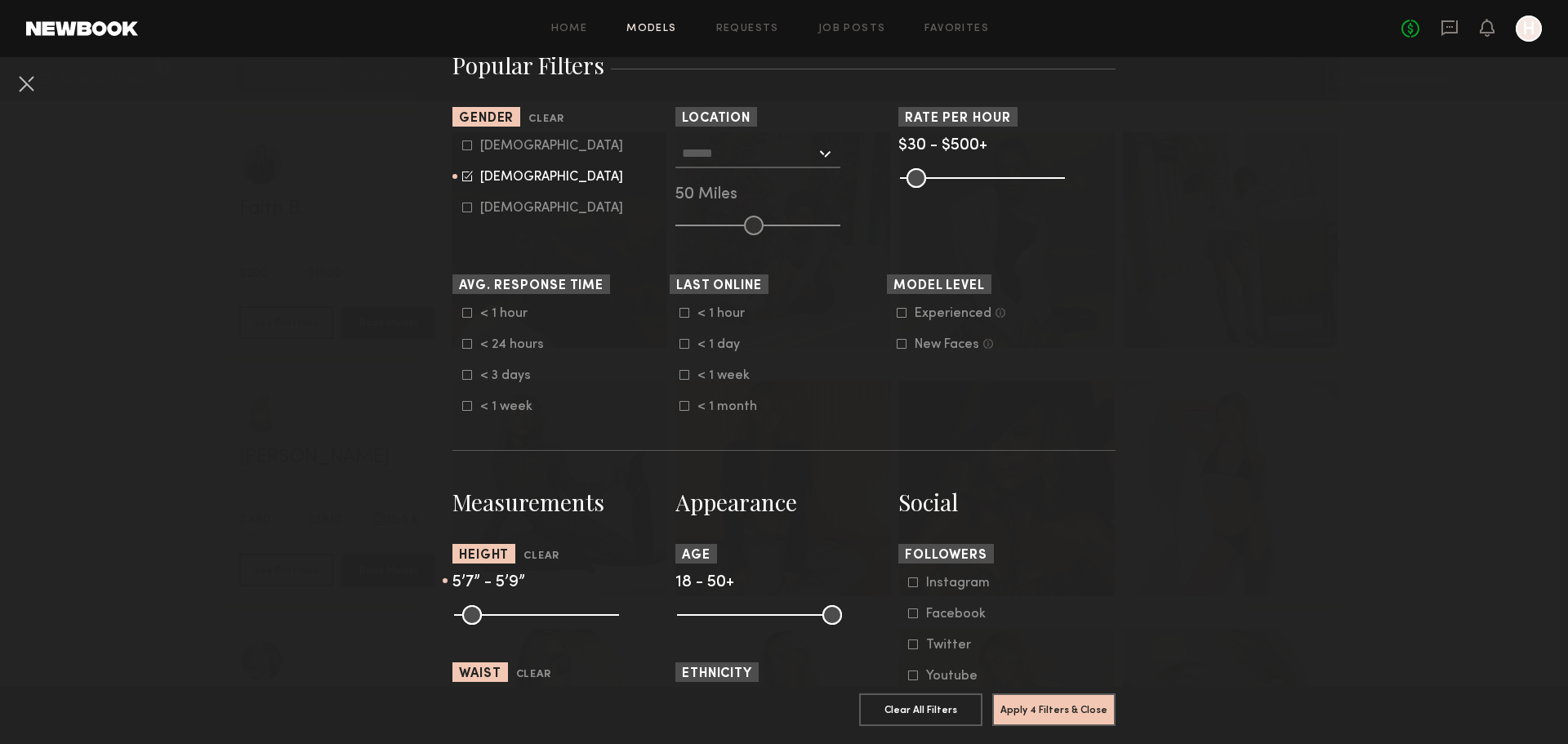
click at [827, 154] on div at bounding box center [757, 153] width 165 height 29
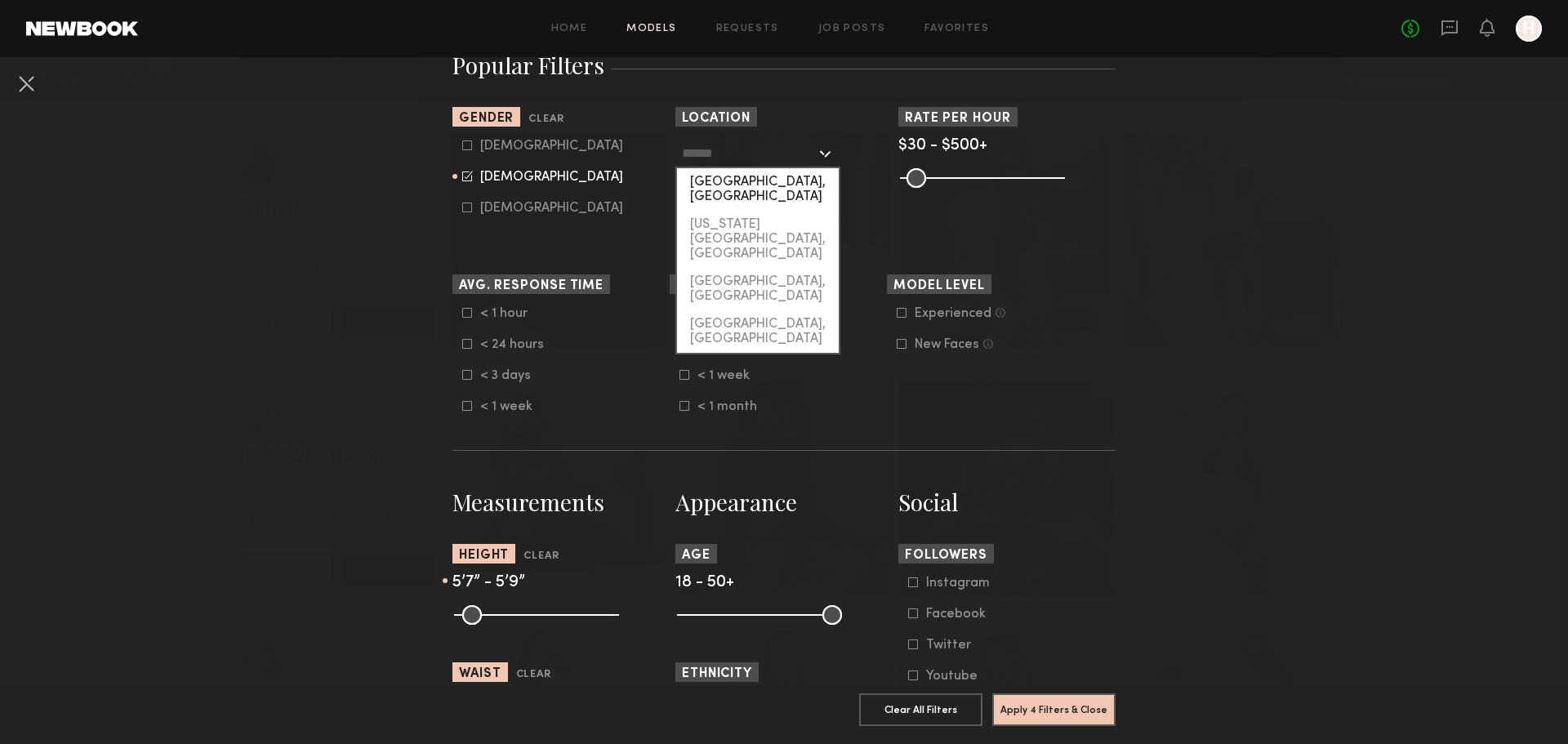
click at [802, 186] on div "Los Angeles, CA" at bounding box center [757, 189] width 161 height 42
type input "**********"
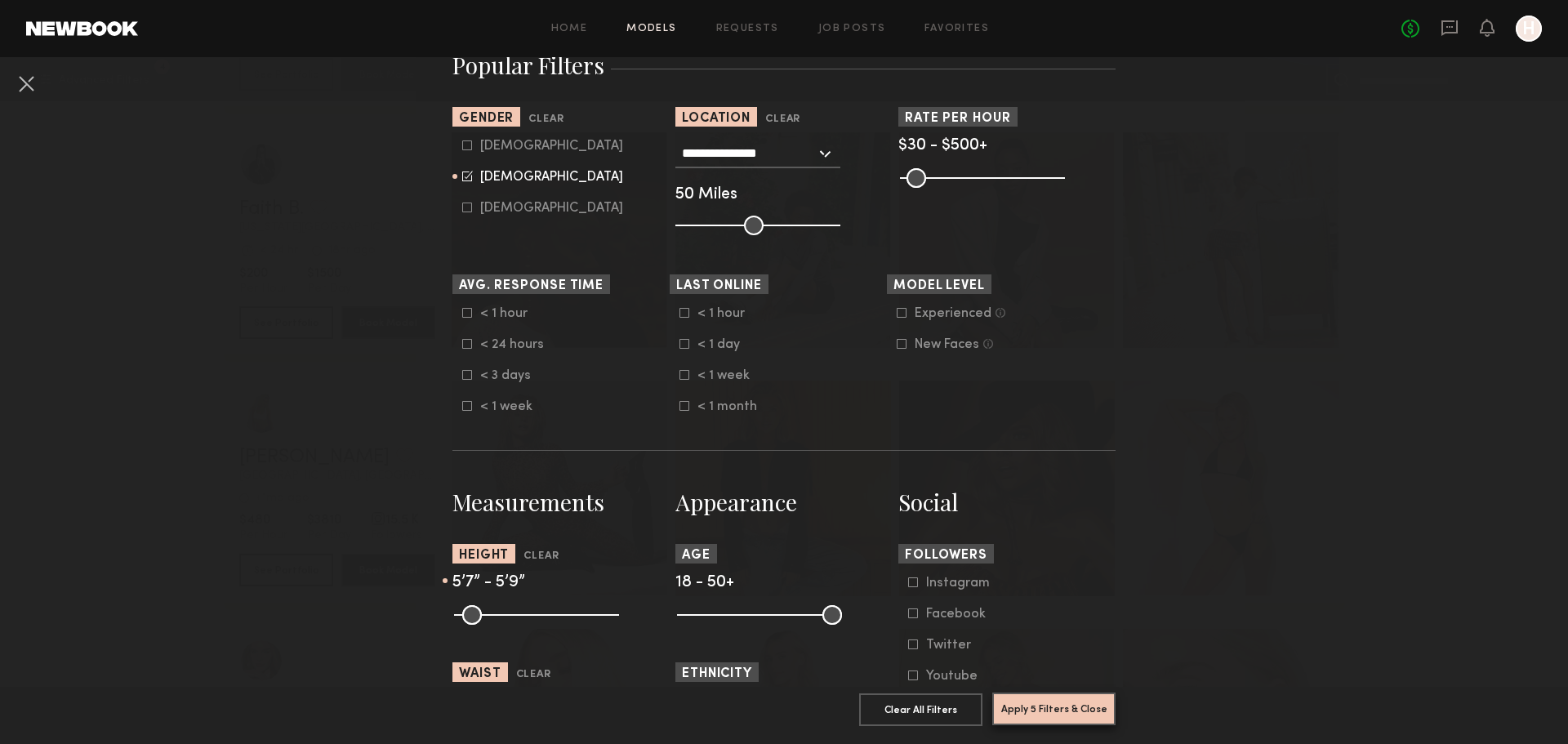
click at [1065, 696] on button "Apply 5 Filters & Close" at bounding box center [1054, 708] width 124 height 33
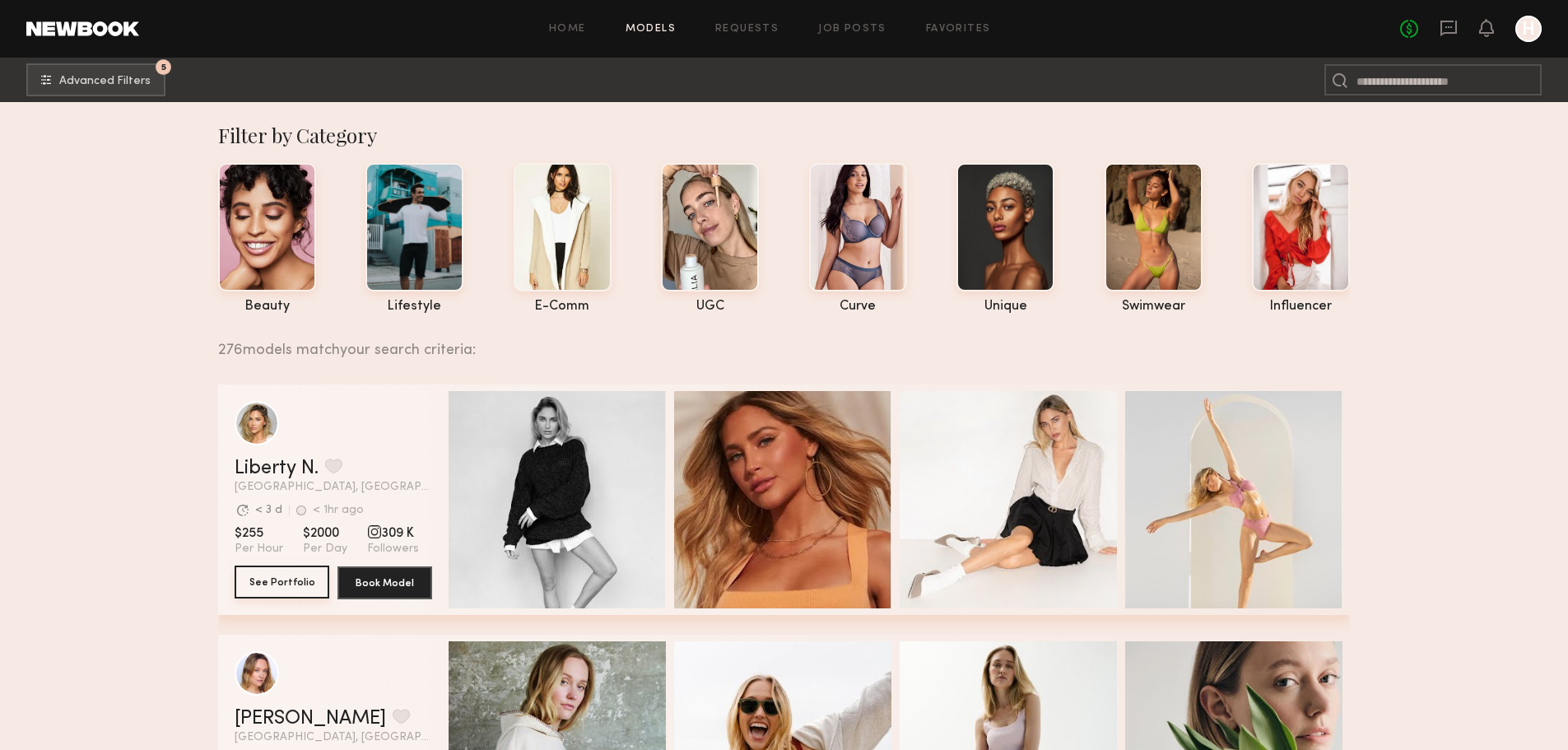
click at [273, 591] on button "See Portfolio" at bounding box center [281, 582] width 94 height 33
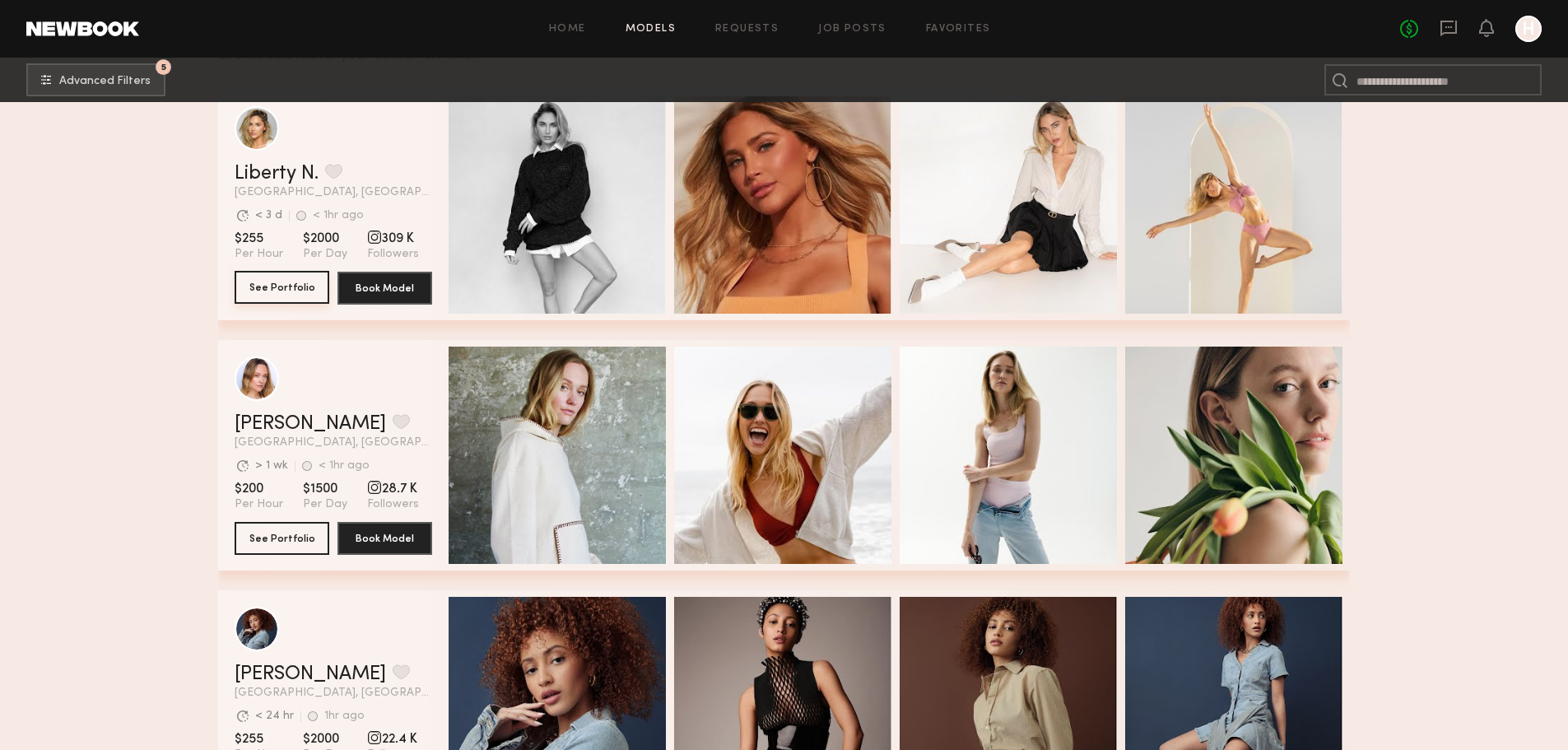
scroll to position [302, 0]
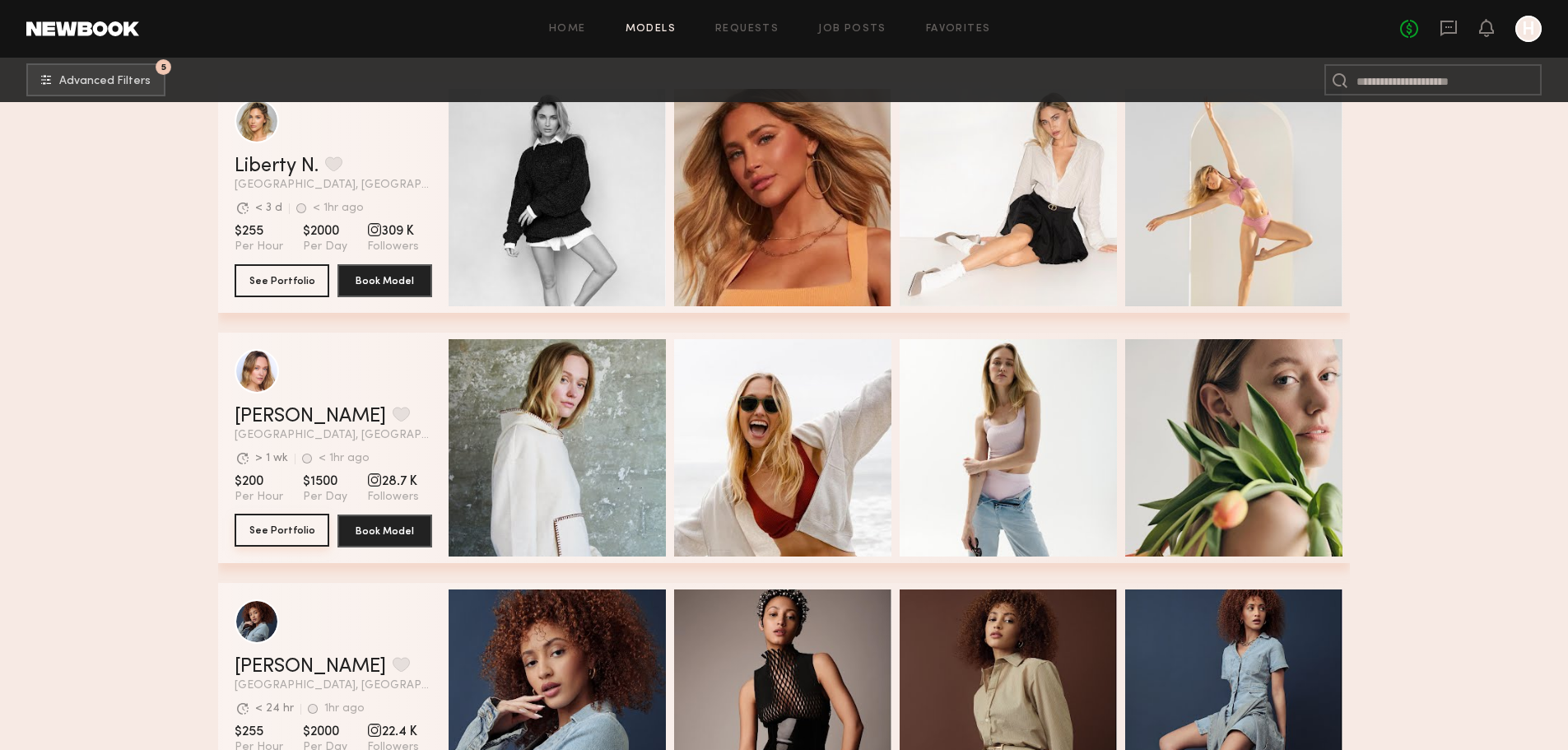
click at [302, 547] on button "See Portfolio" at bounding box center [281, 530] width 94 height 33
click at [248, 539] on button "See Portfolio" at bounding box center [281, 530] width 94 height 33
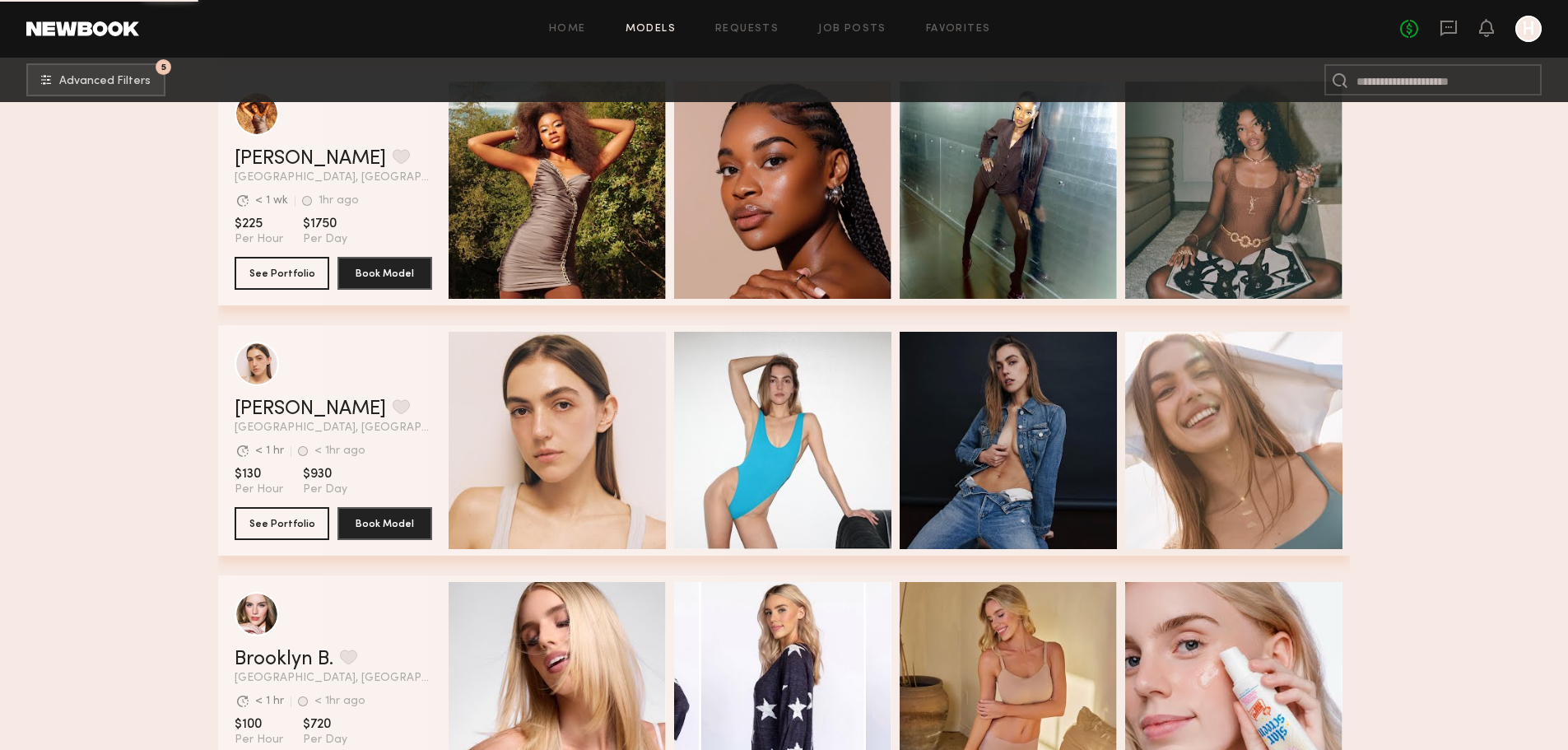
scroll to position [1509, 0]
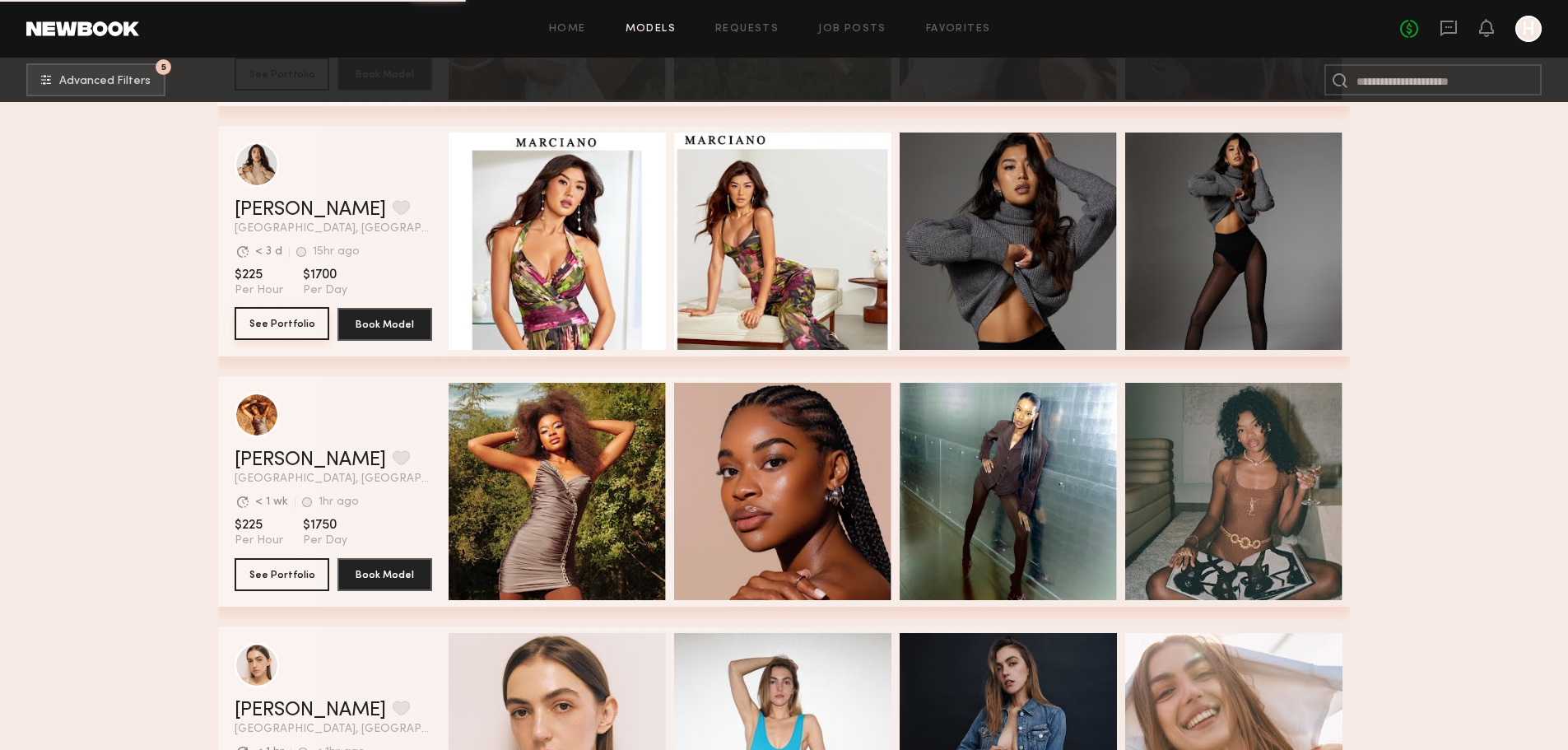
click at [275, 336] on button "See Portfolio" at bounding box center [281, 323] width 94 height 33
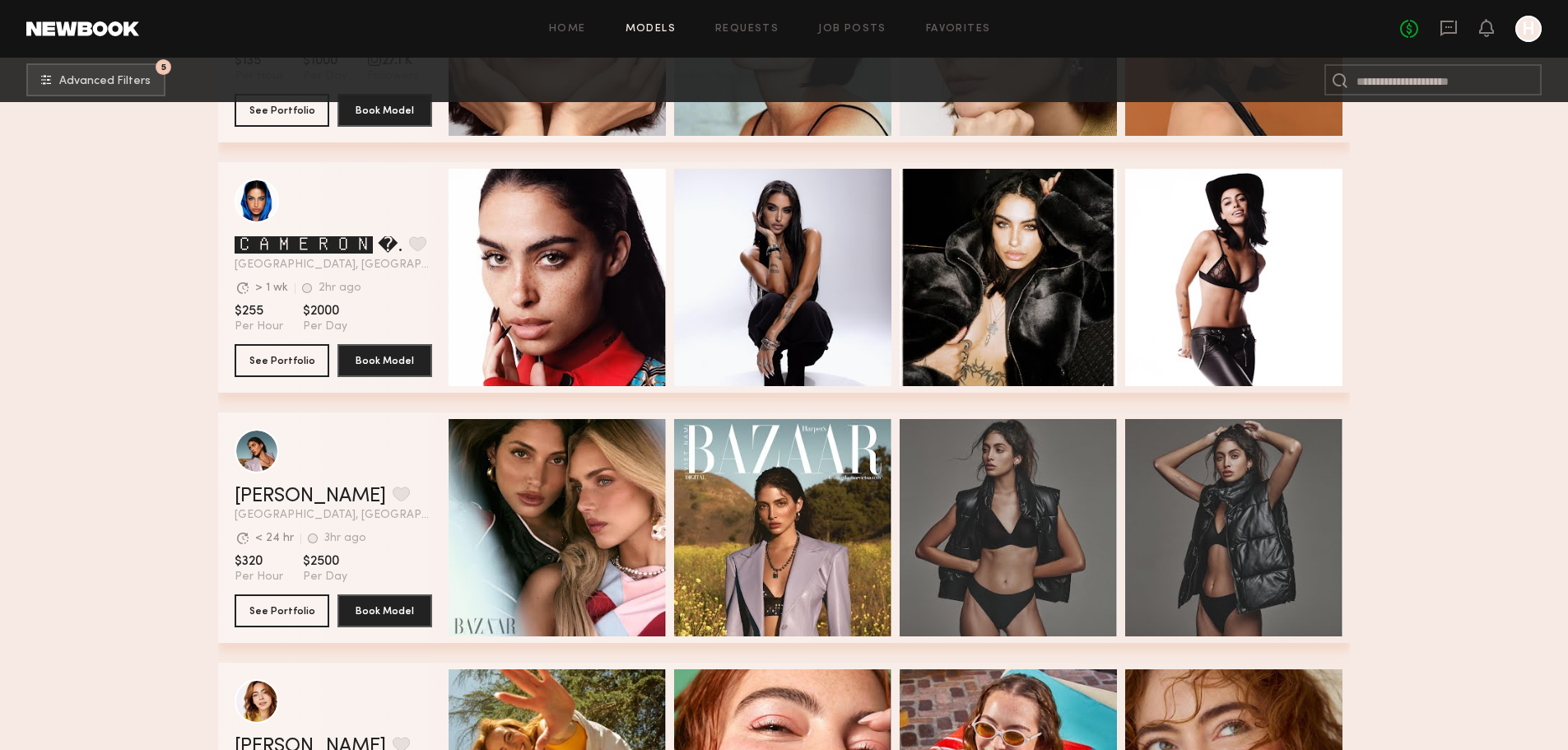
scroll to position [3922, 0]
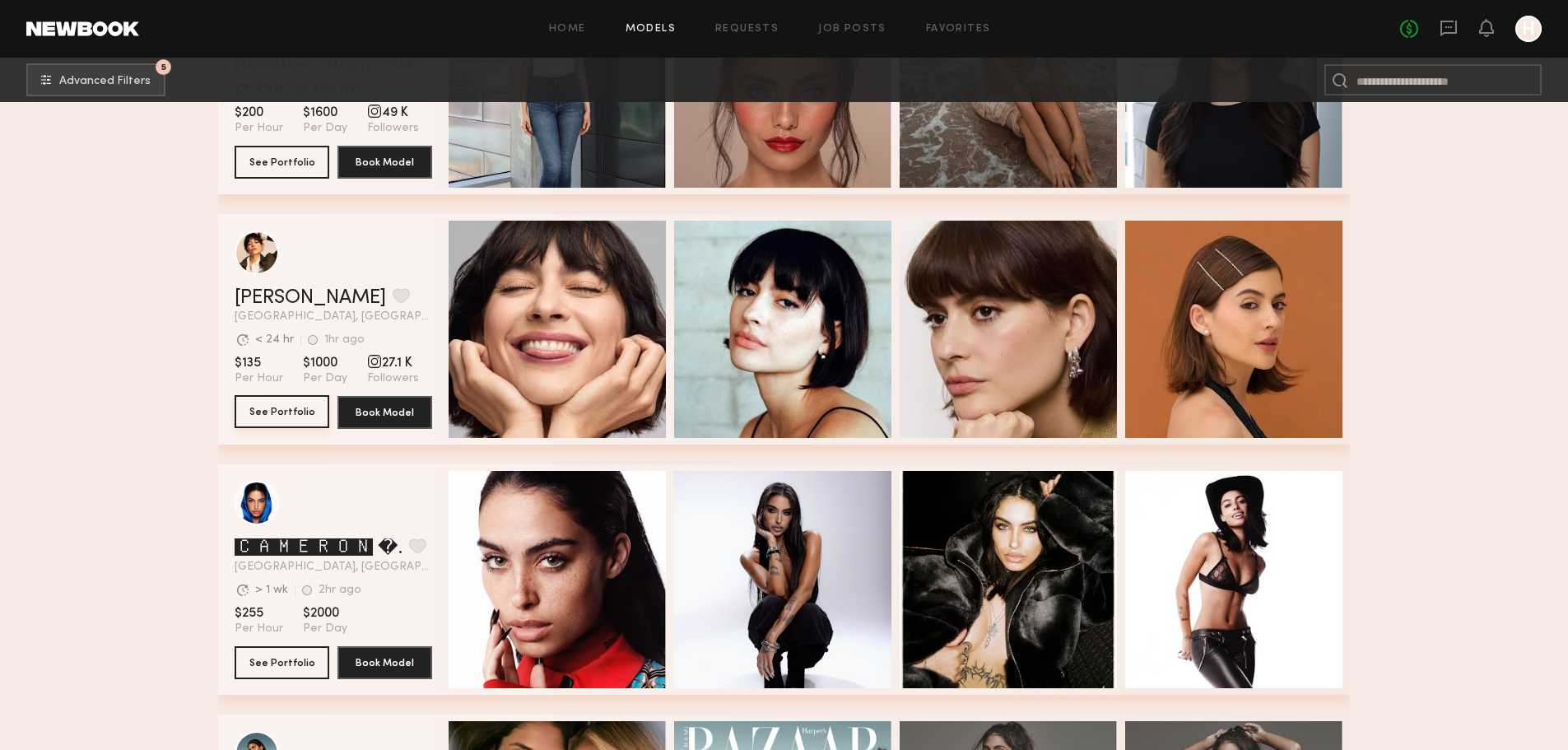
click at [289, 423] on button "See Portfolio" at bounding box center [281, 411] width 94 height 33
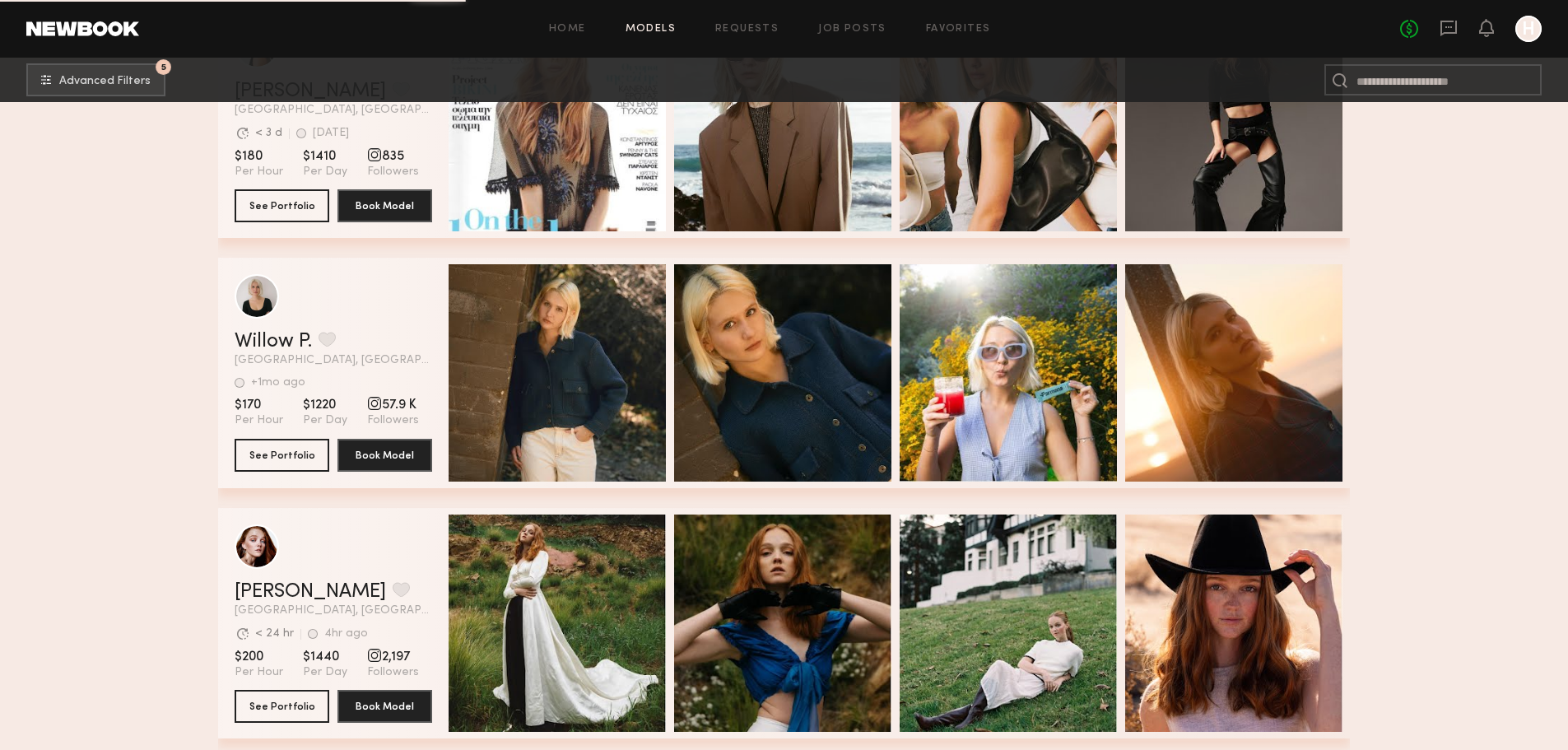
scroll to position [4827, 0]
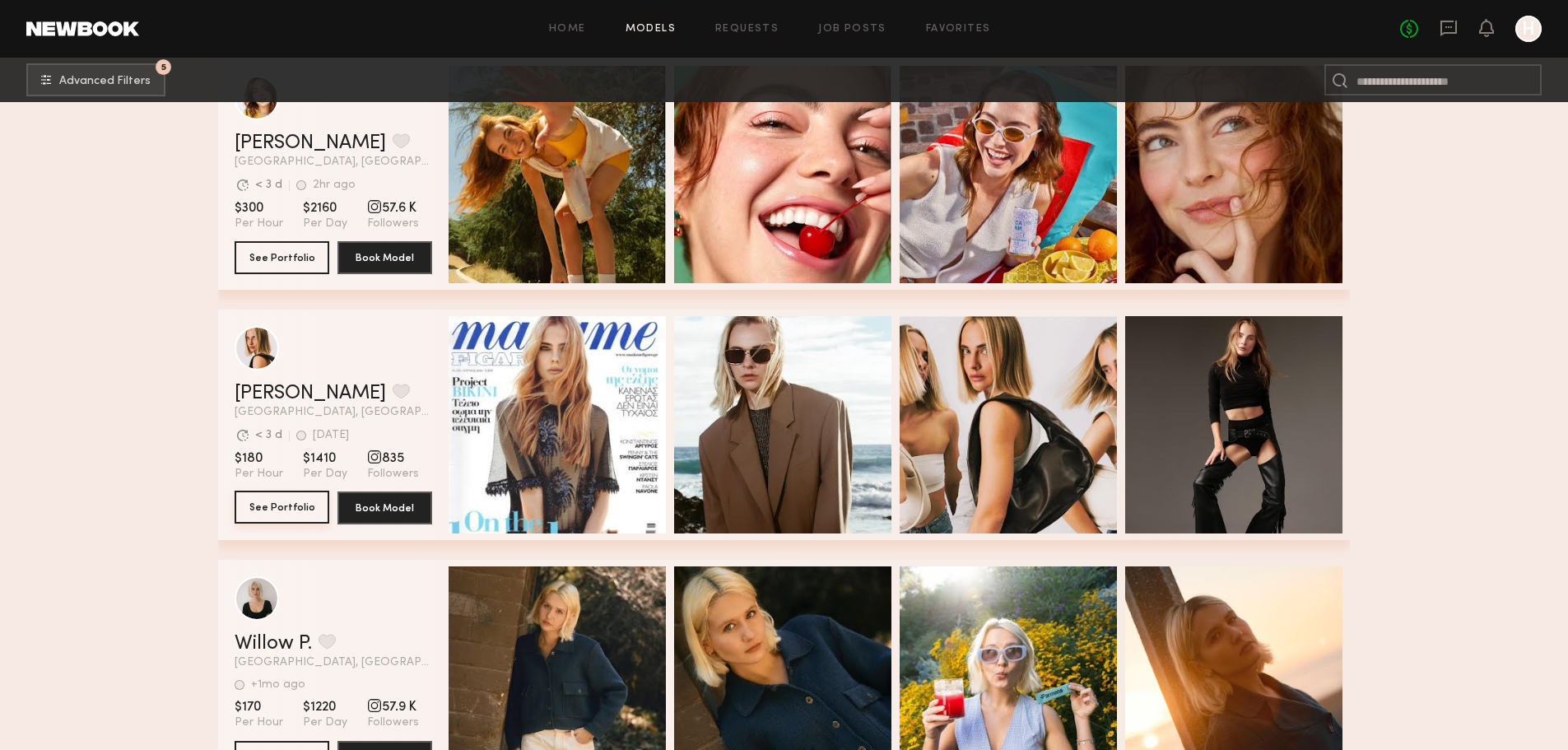
click at [292, 523] on button "See Portfolio" at bounding box center [281, 507] width 94 height 33
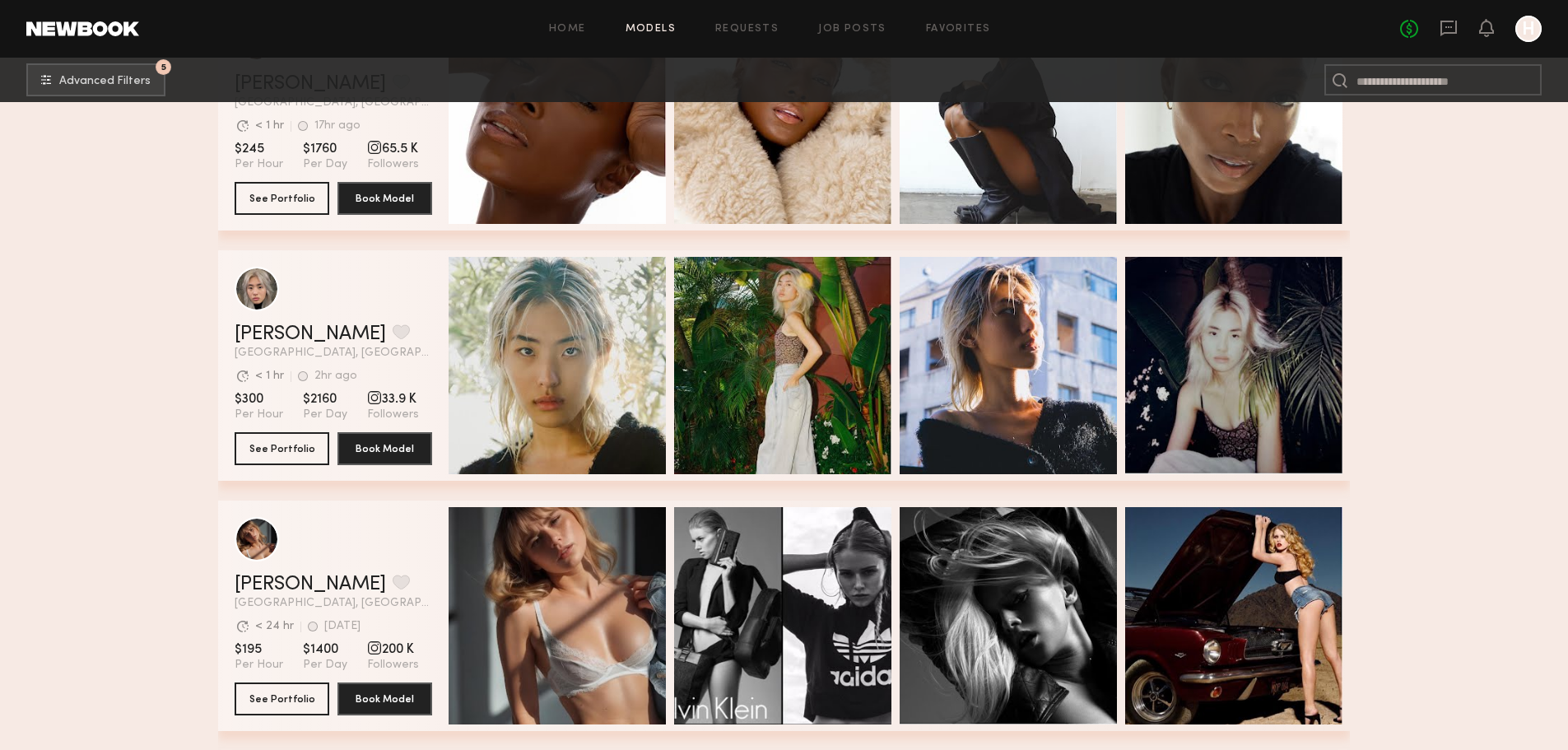
scroll to position [7240, 0]
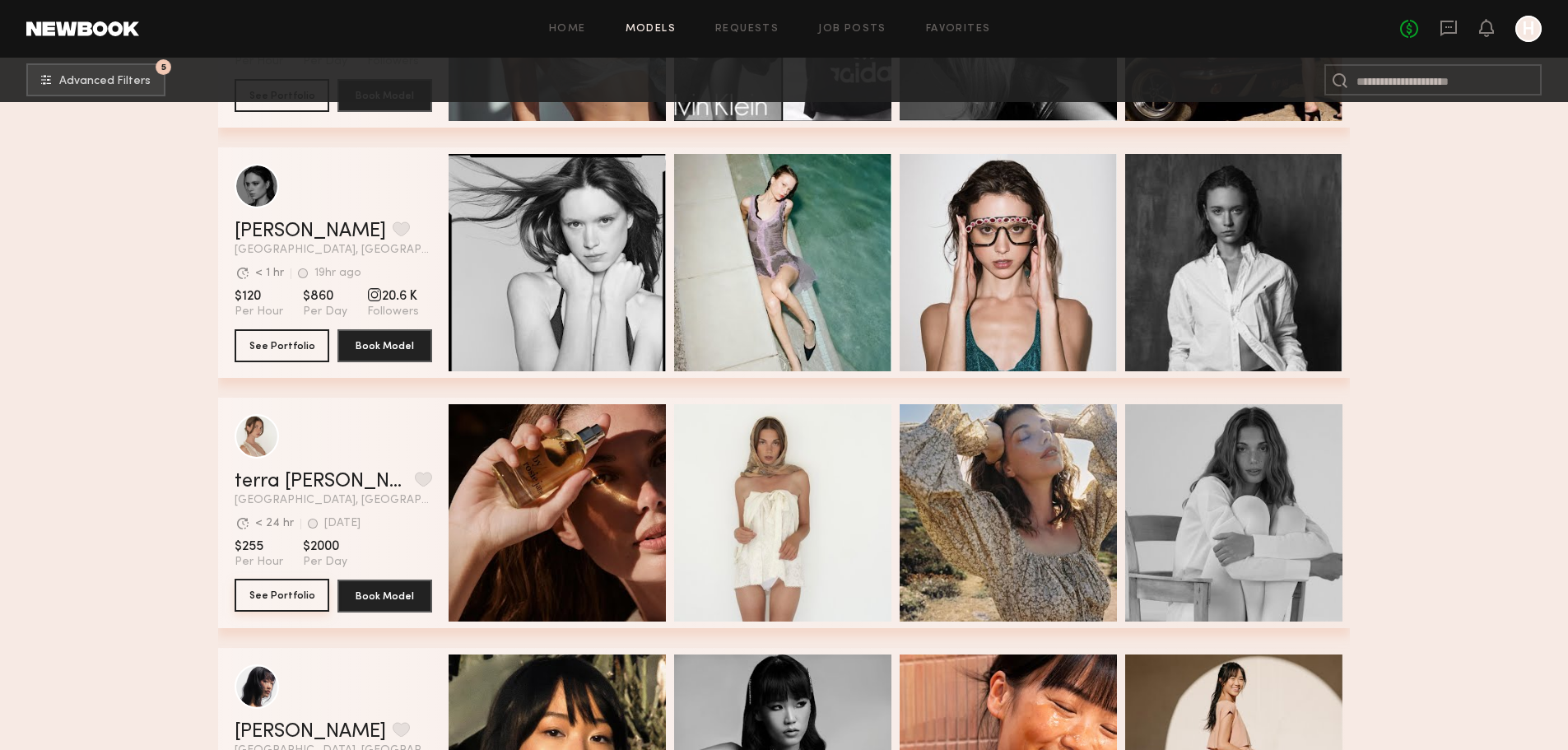
click at [269, 611] on button "See Portfolio" at bounding box center [281, 595] width 94 height 33
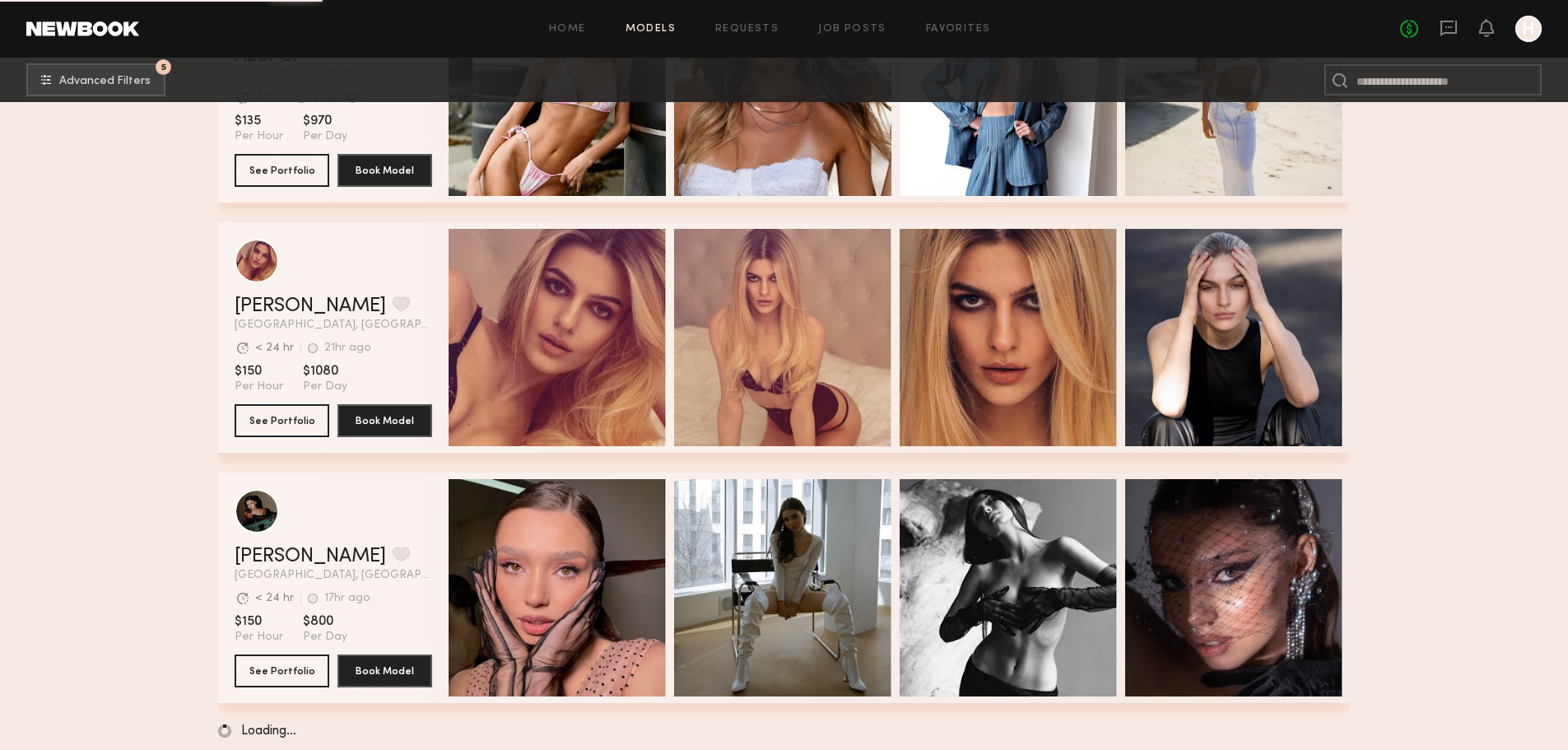
scroll to position [8688, 0]
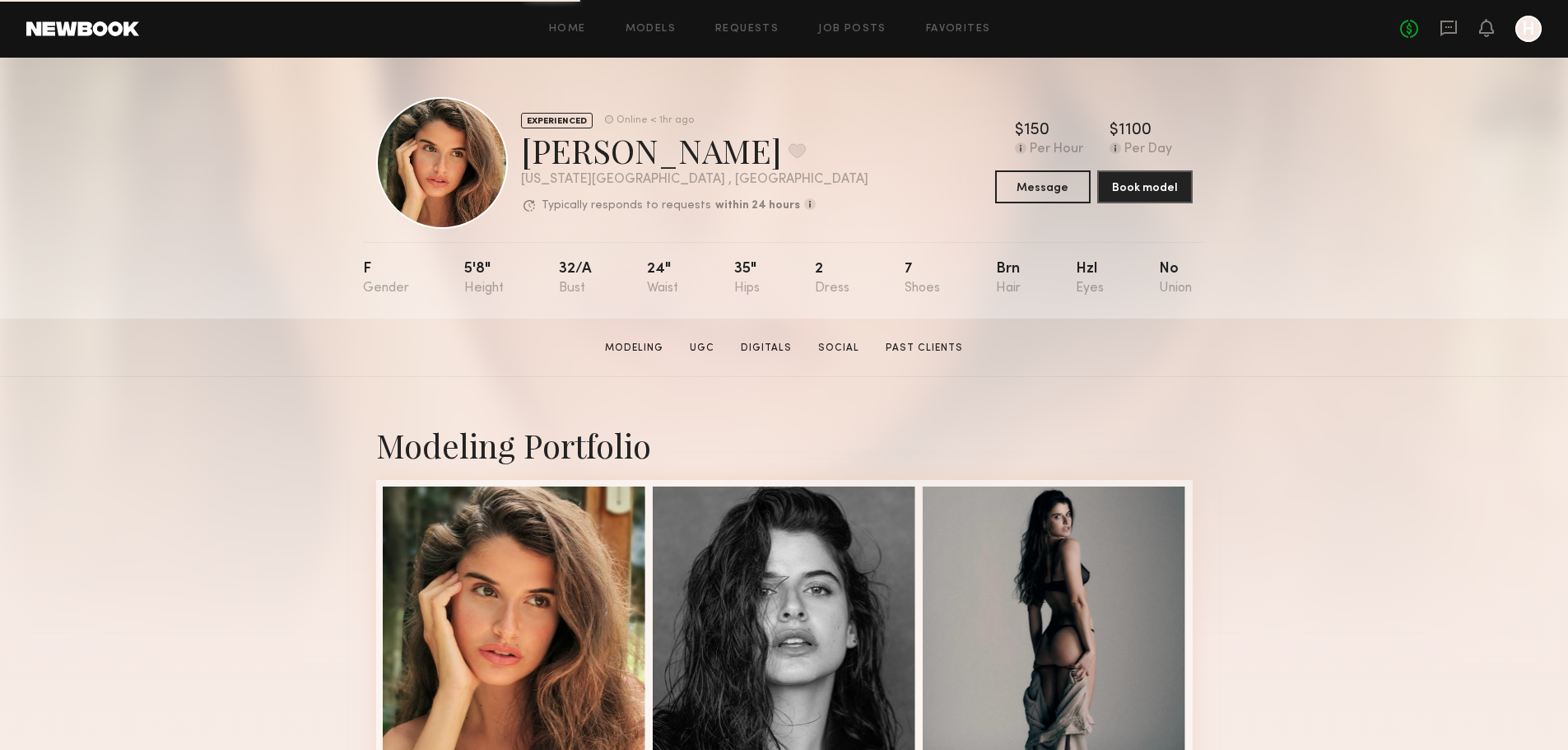
scroll to position [603, 0]
